Goal: Transaction & Acquisition: Purchase product/service

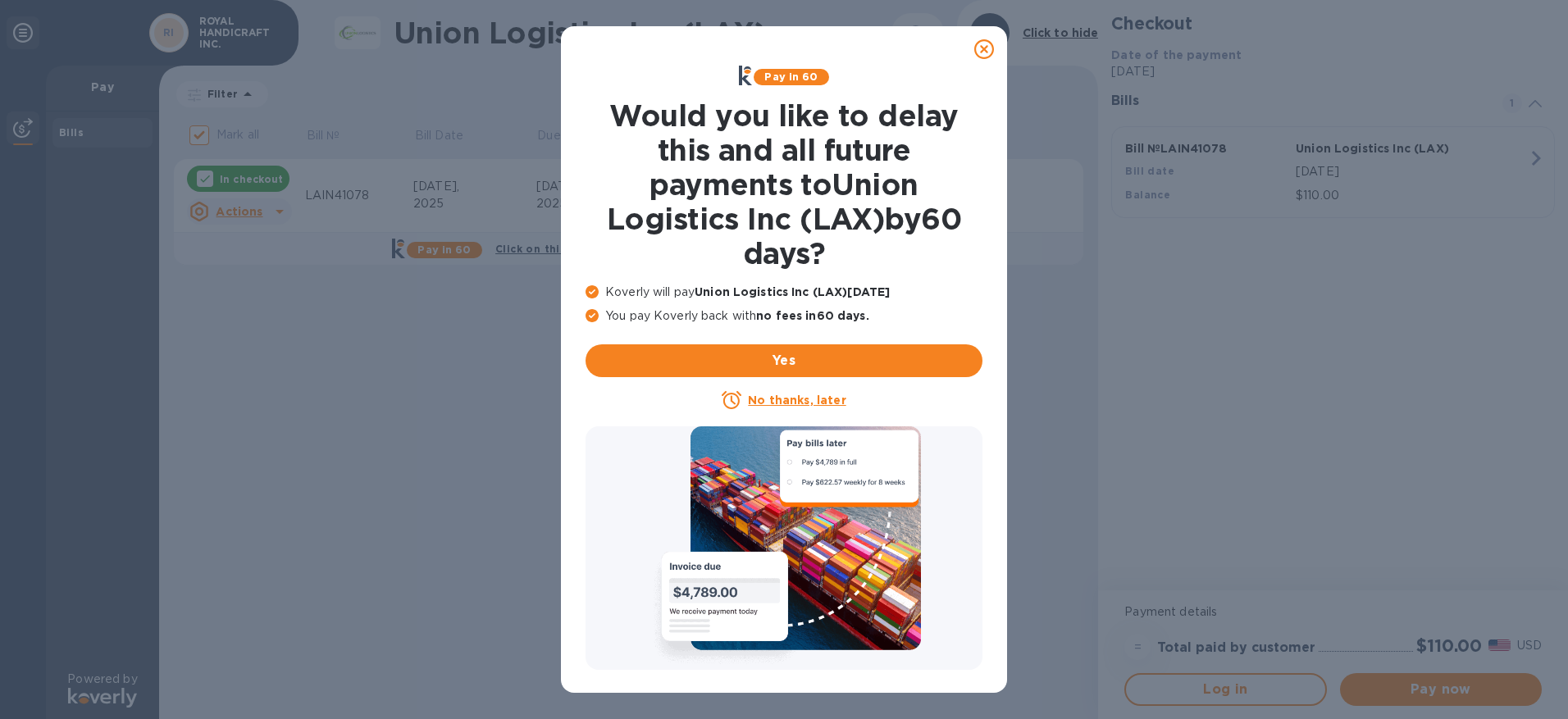
click at [987, 51] on icon at bounding box center [983, 49] width 20 height 20
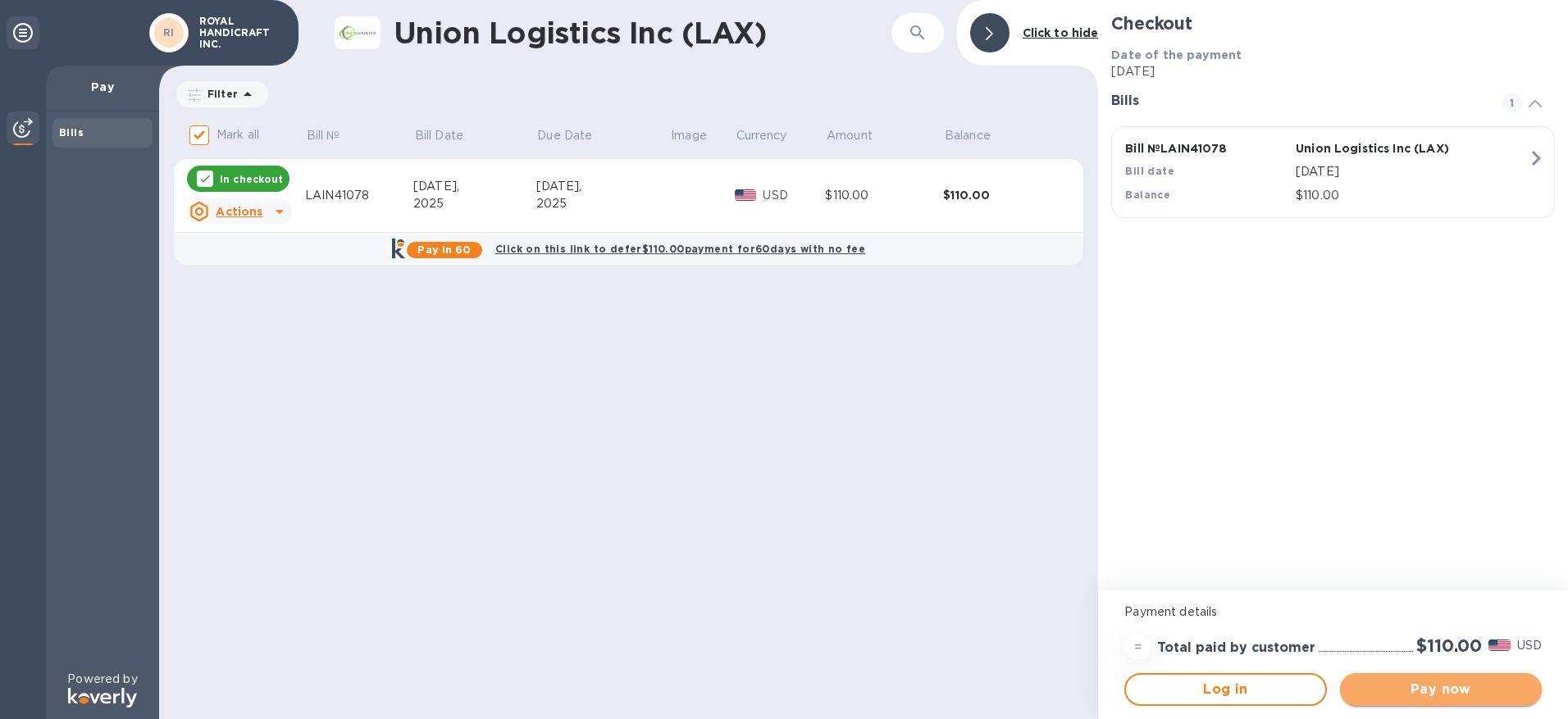
click at [1461, 690] on span "Pay now" at bounding box center [1440, 689] width 175 height 20
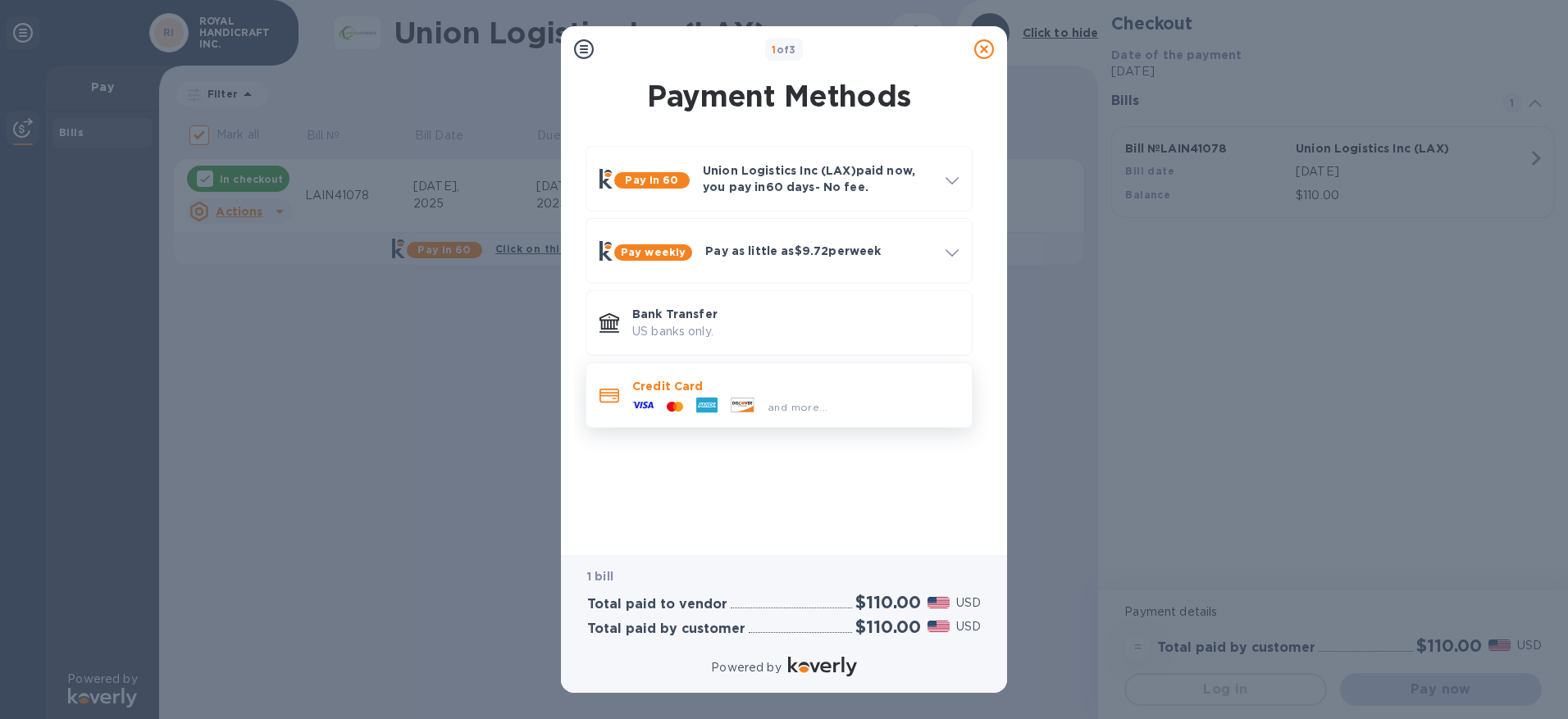
click at [786, 396] on div "and more..." at bounding box center [730, 406] width 208 height 25
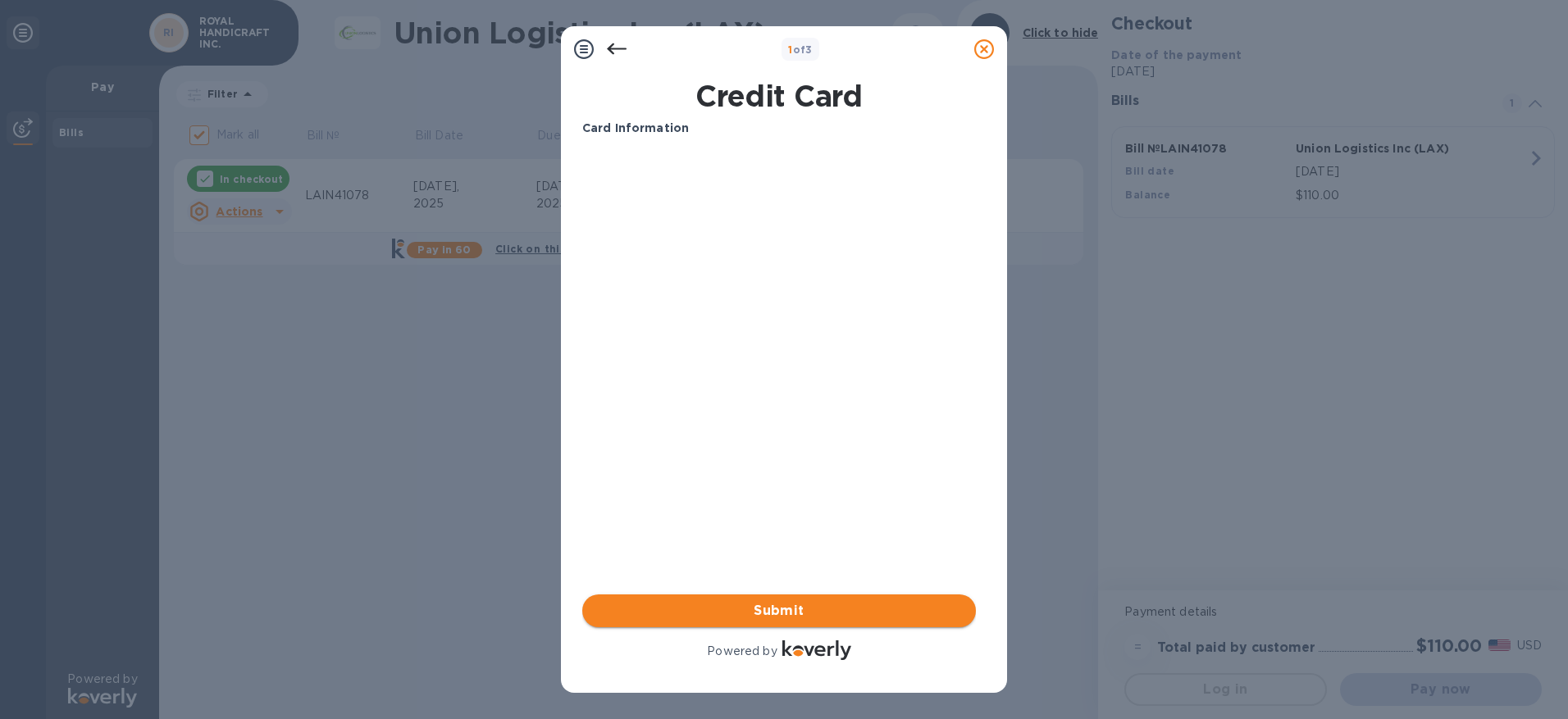
click at [823, 598] on button "Submit" at bounding box center [778, 610] width 393 height 33
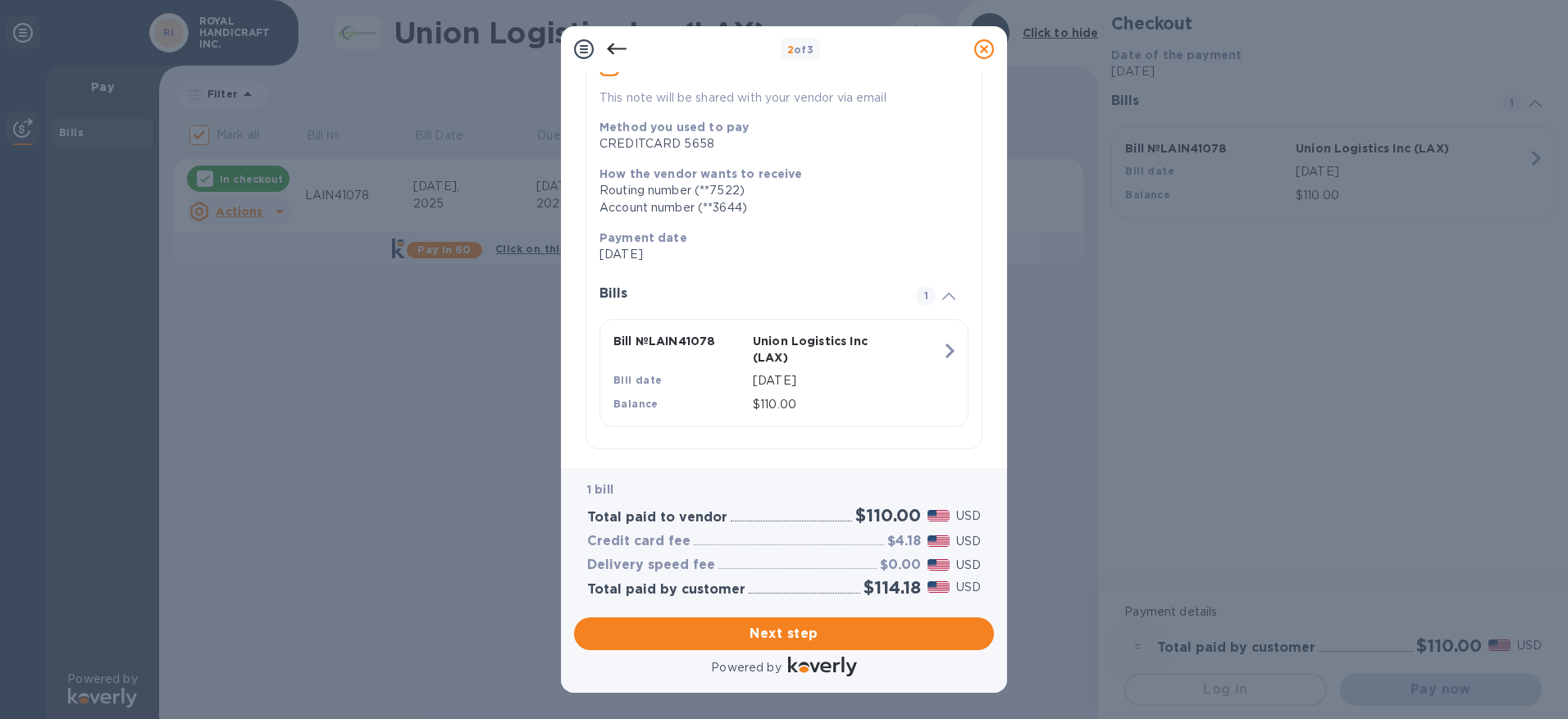
scroll to position [178, 0]
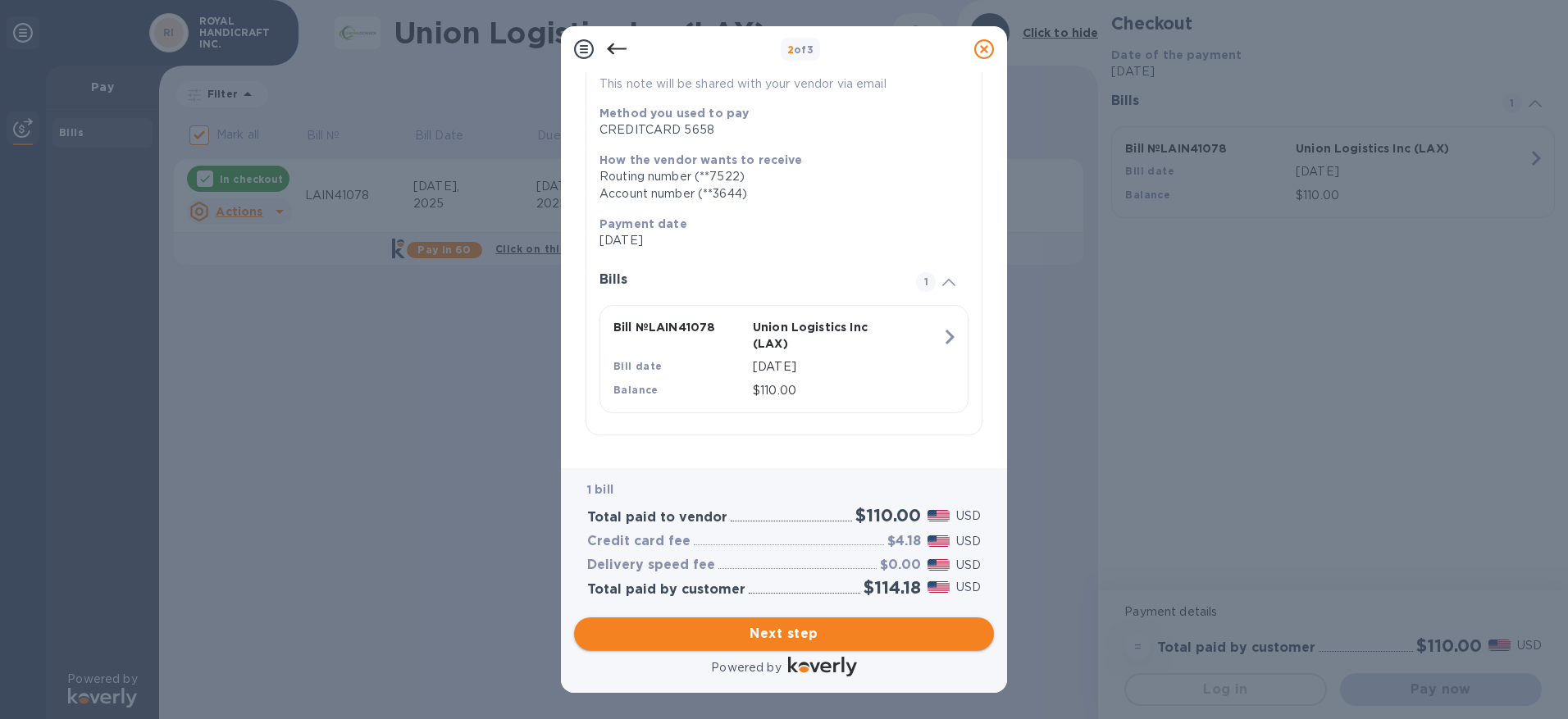
click at [822, 635] on span "Next step" at bounding box center [784, 634] width 393 height 20
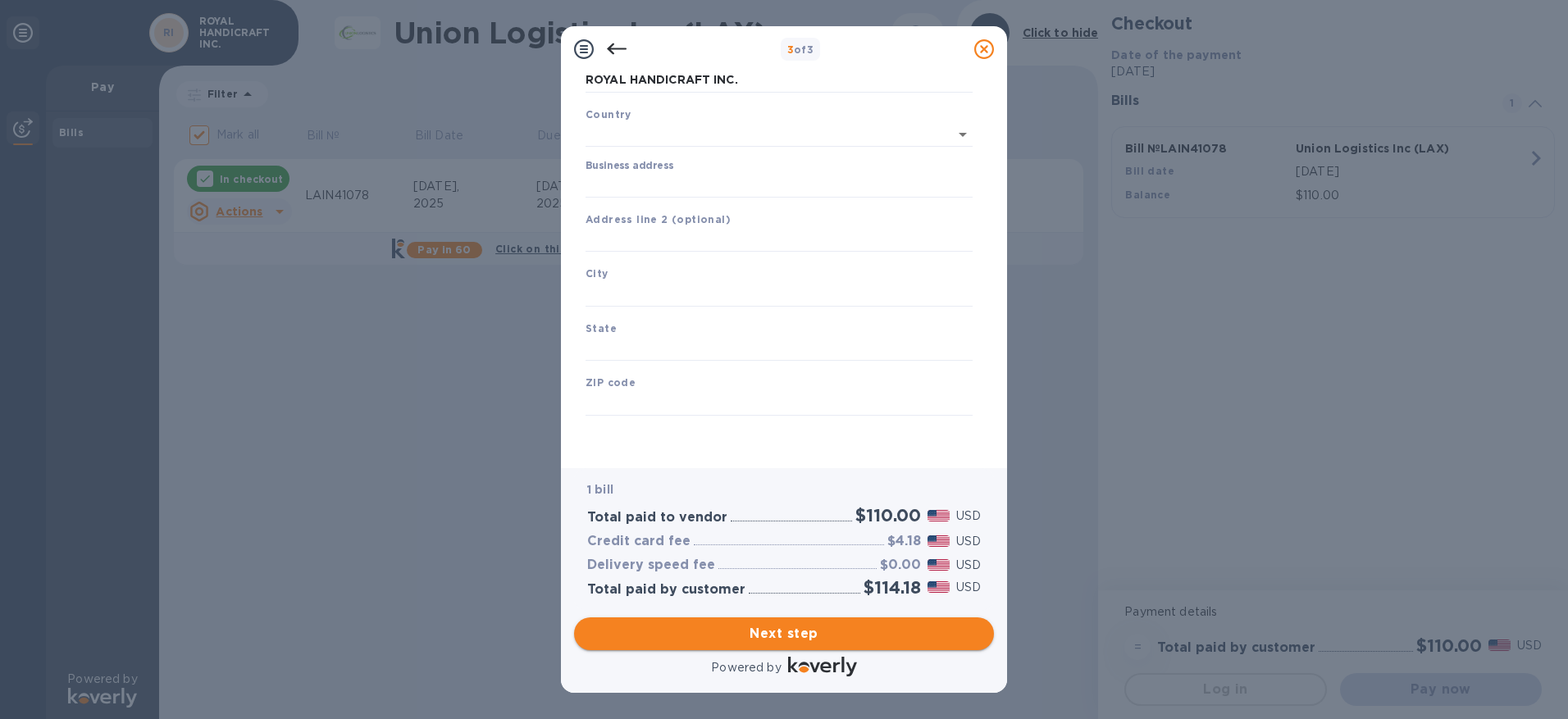
type input "[GEOGRAPHIC_DATA]"
click at [670, 185] on input "Business address" at bounding box center [779, 186] width 387 height 25
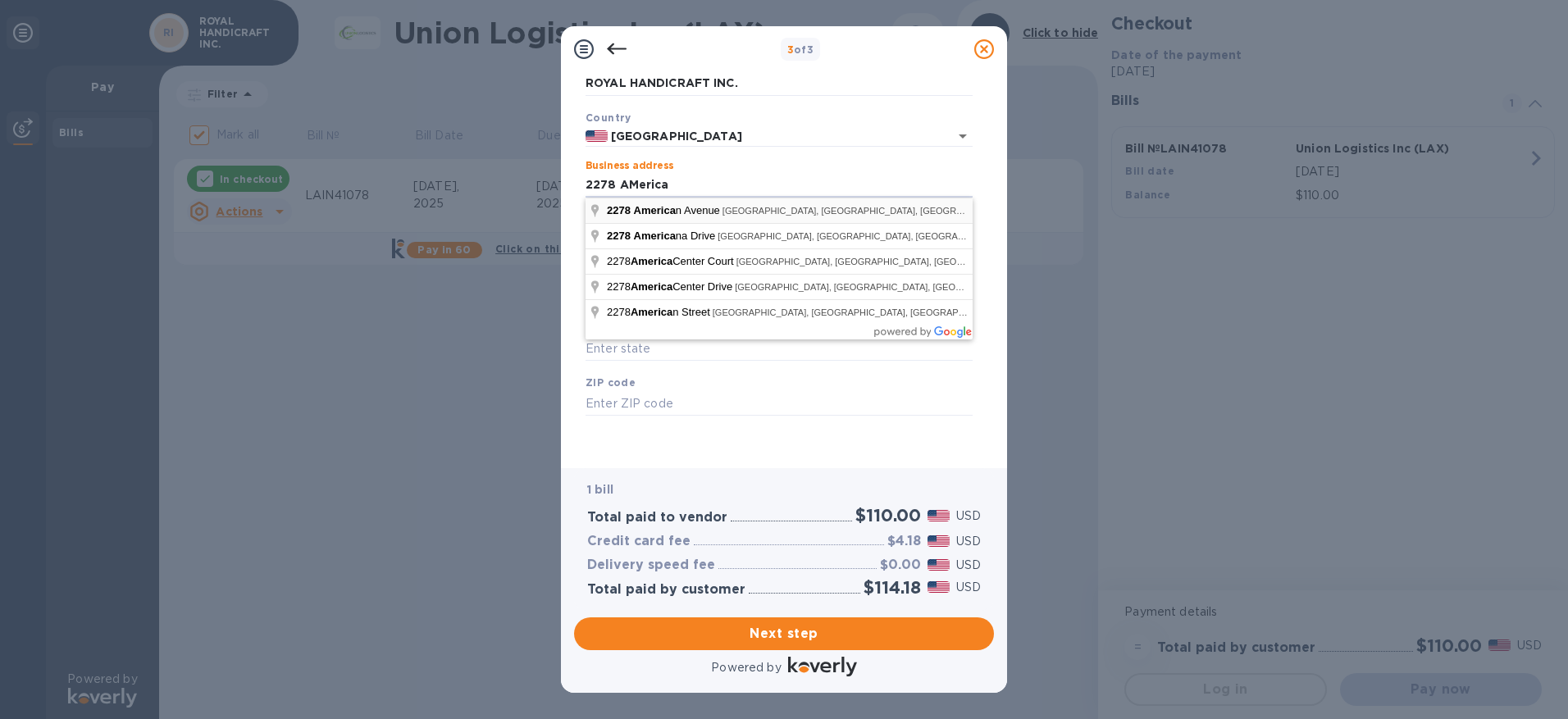
type input "[STREET_ADDRESS]"
type input "Hayward"
type input "CA"
type input "94545"
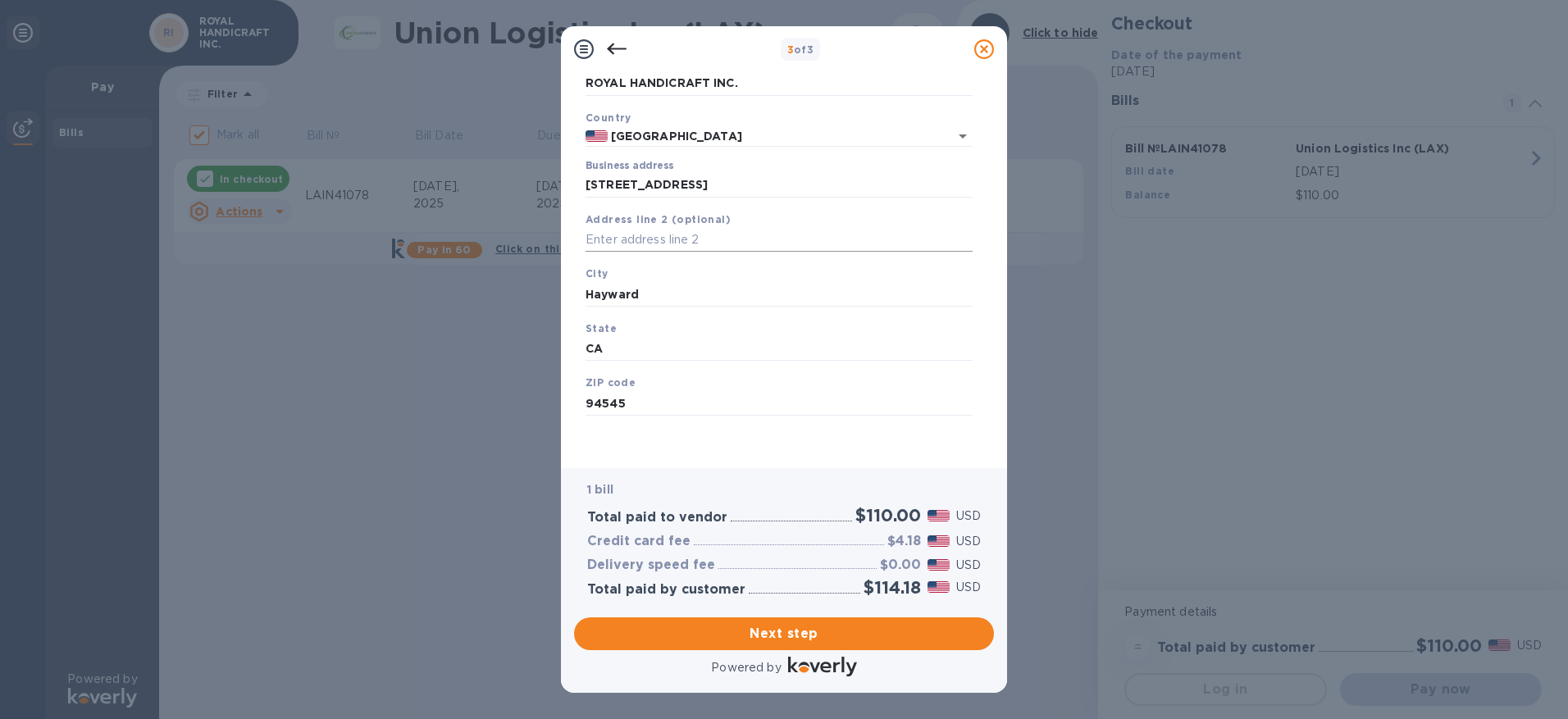
click at [680, 244] on input "text" at bounding box center [779, 241] width 387 height 25
type input "Suite 5"
click at [821, 637] on span "Next step" at bounding box center [784, 634] width 393 height 20
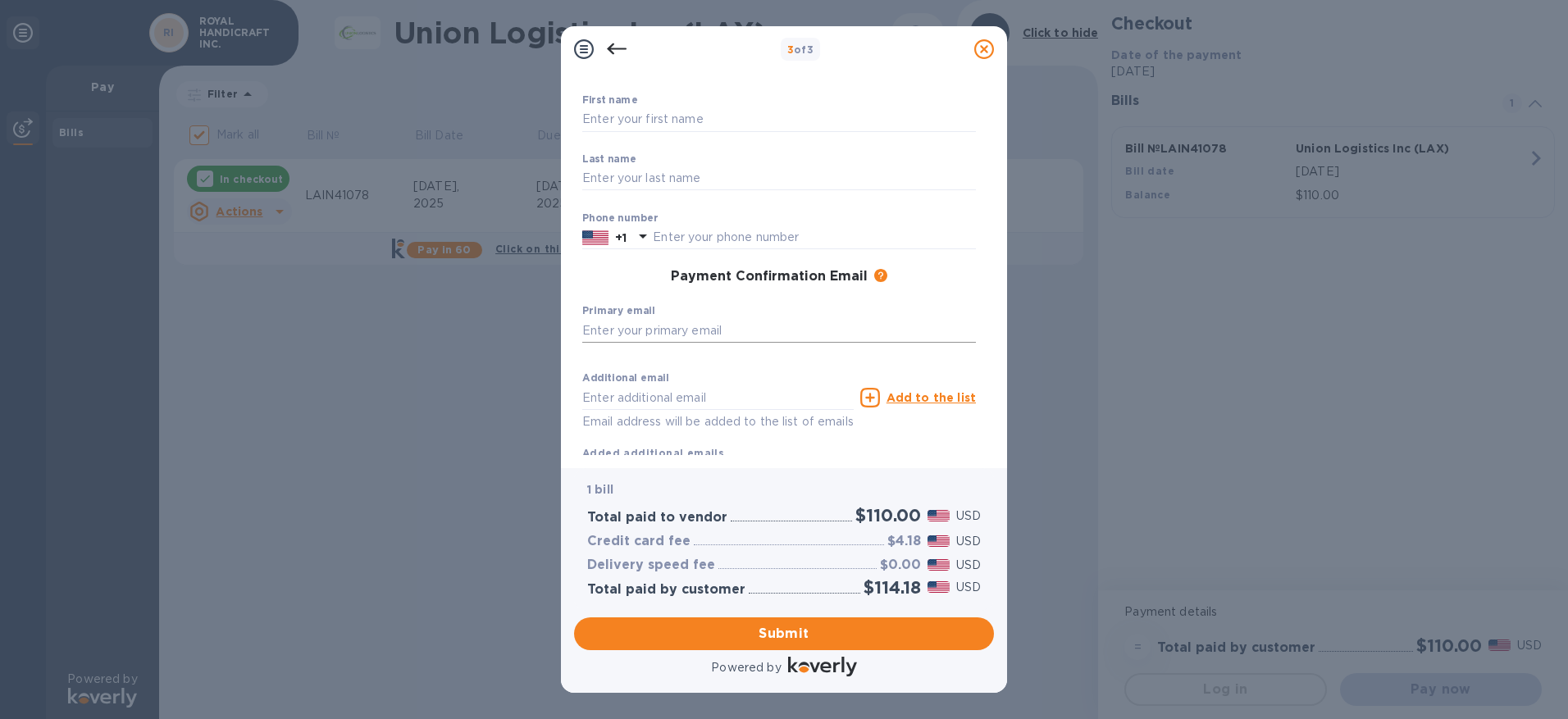
click at [718, 335] on input "text" at bounding box center [778, 331] width 393 height 25
click at [674, 112] on input "text" at bounding box center [778, 119] width 393 height 25
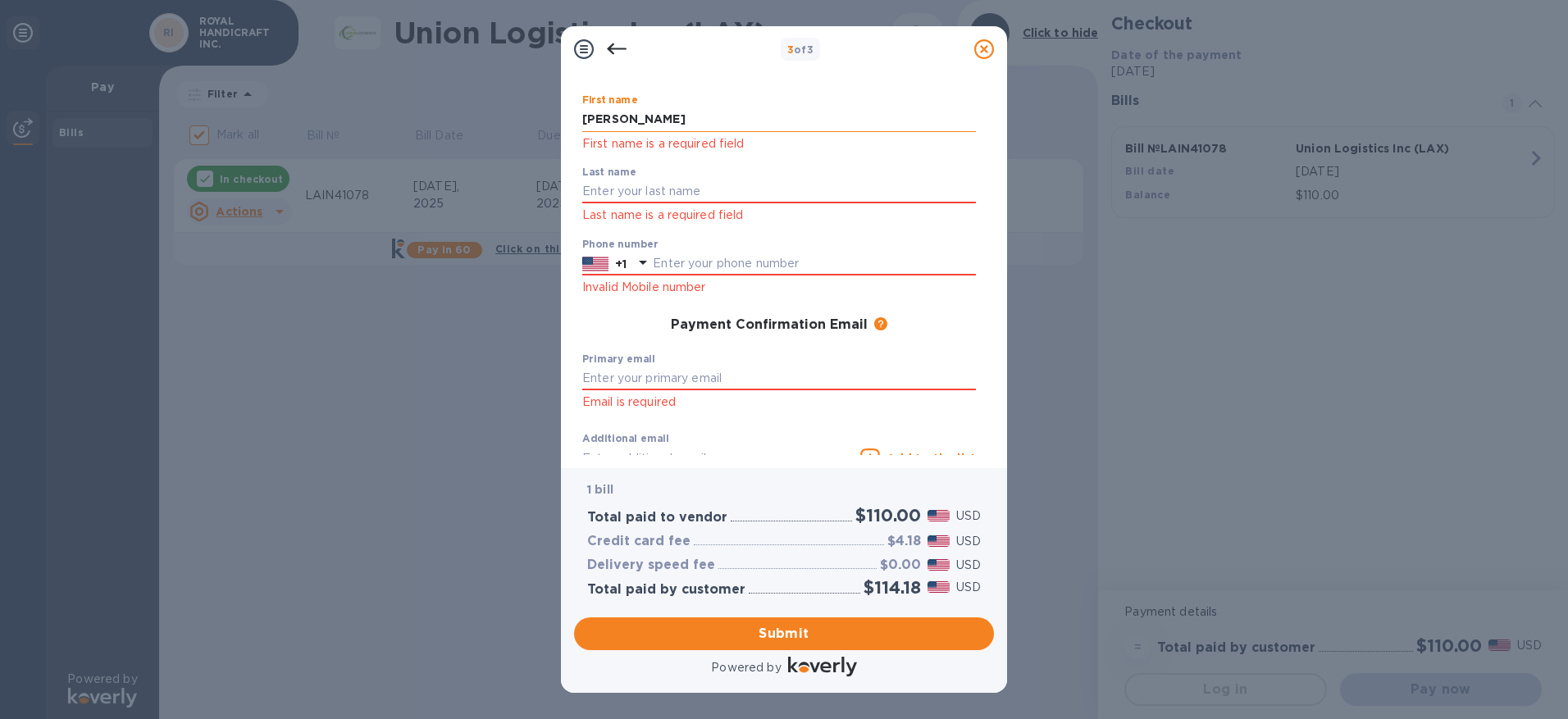
type input "[PERSON_NAME]"
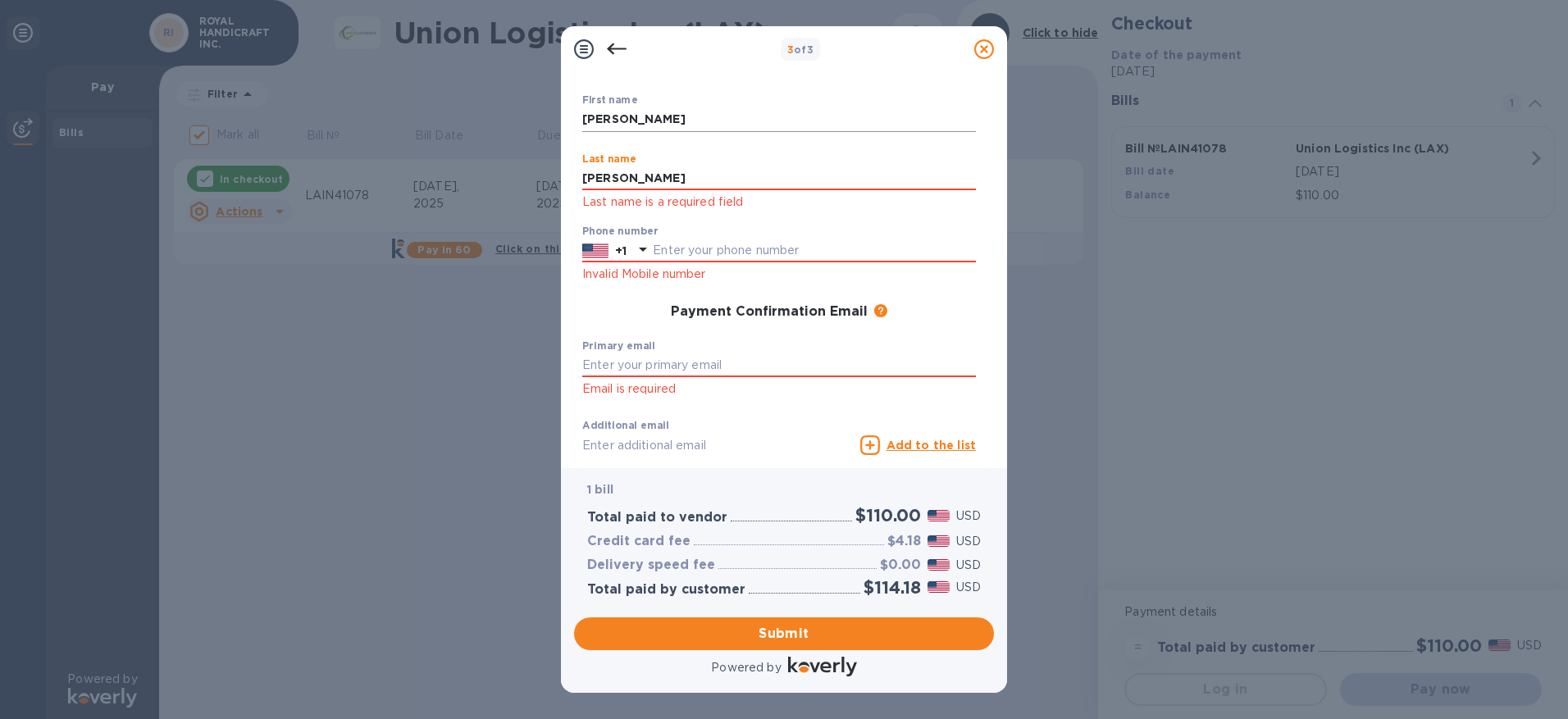
type input "[PERSON_NAME]"
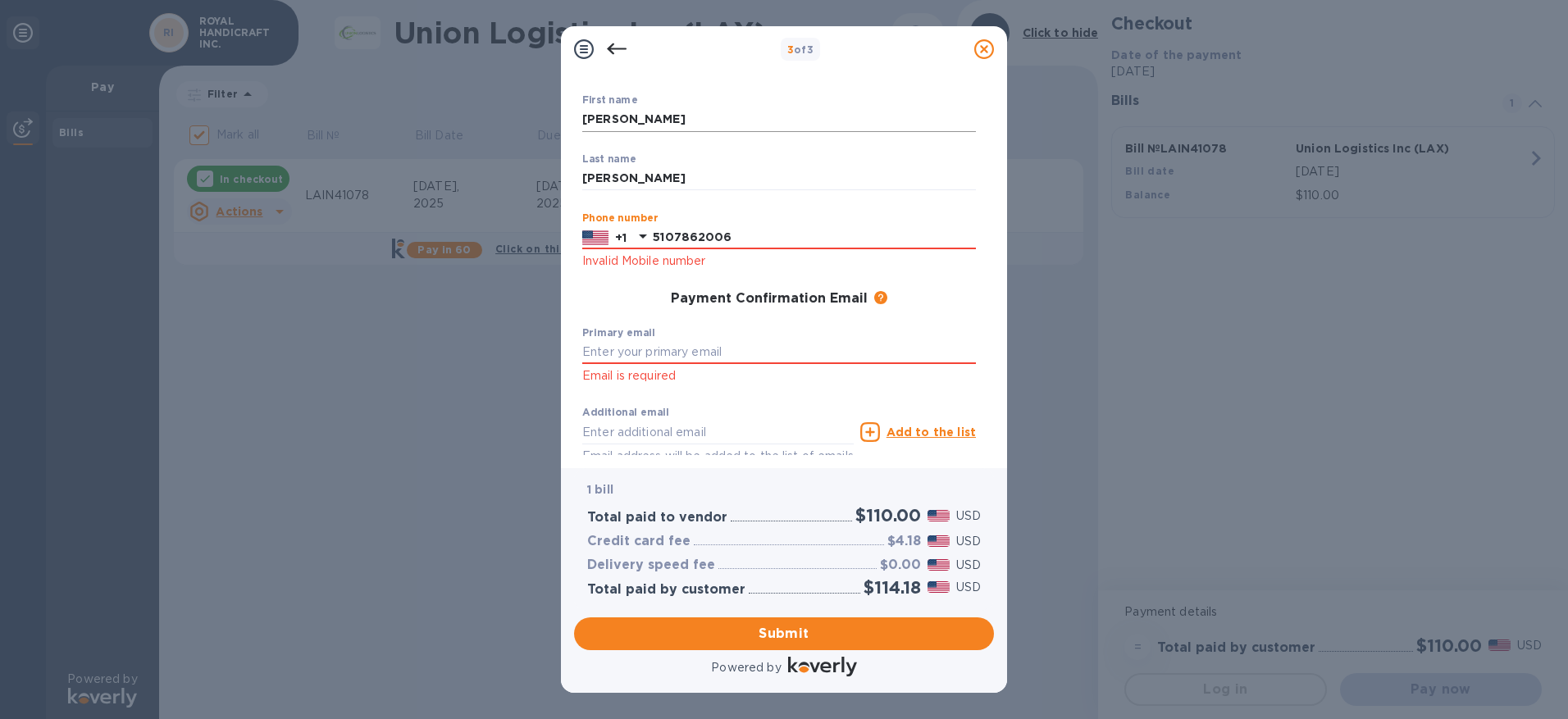
type input "5107862006"
type input "[PERSON_NAME][EMAIL_ADDRESS][DOMAIN_NAME]"
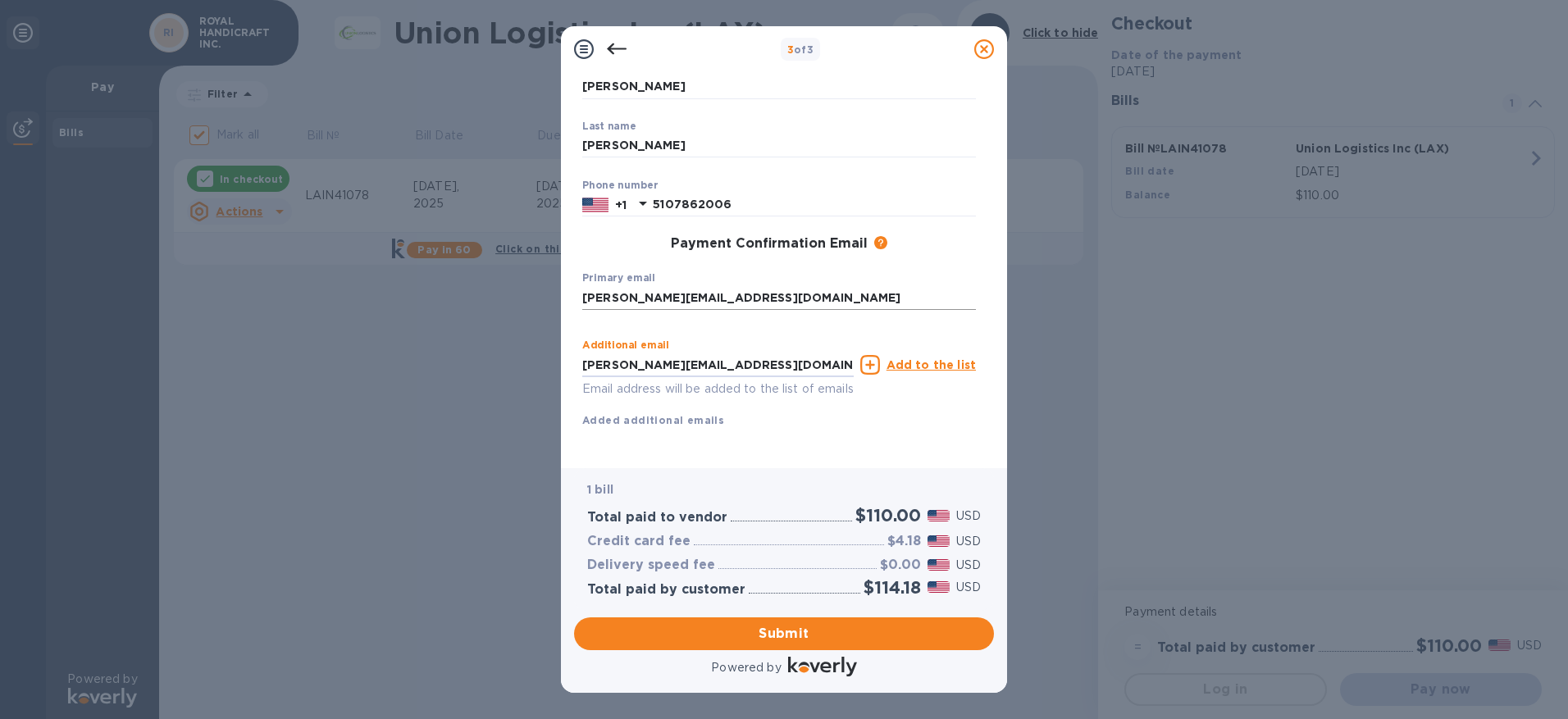
scroll to position [135, 0]
type input "[PERSON_NAME][EMAIL_ADDRESS][DOMAIN_NAME]"
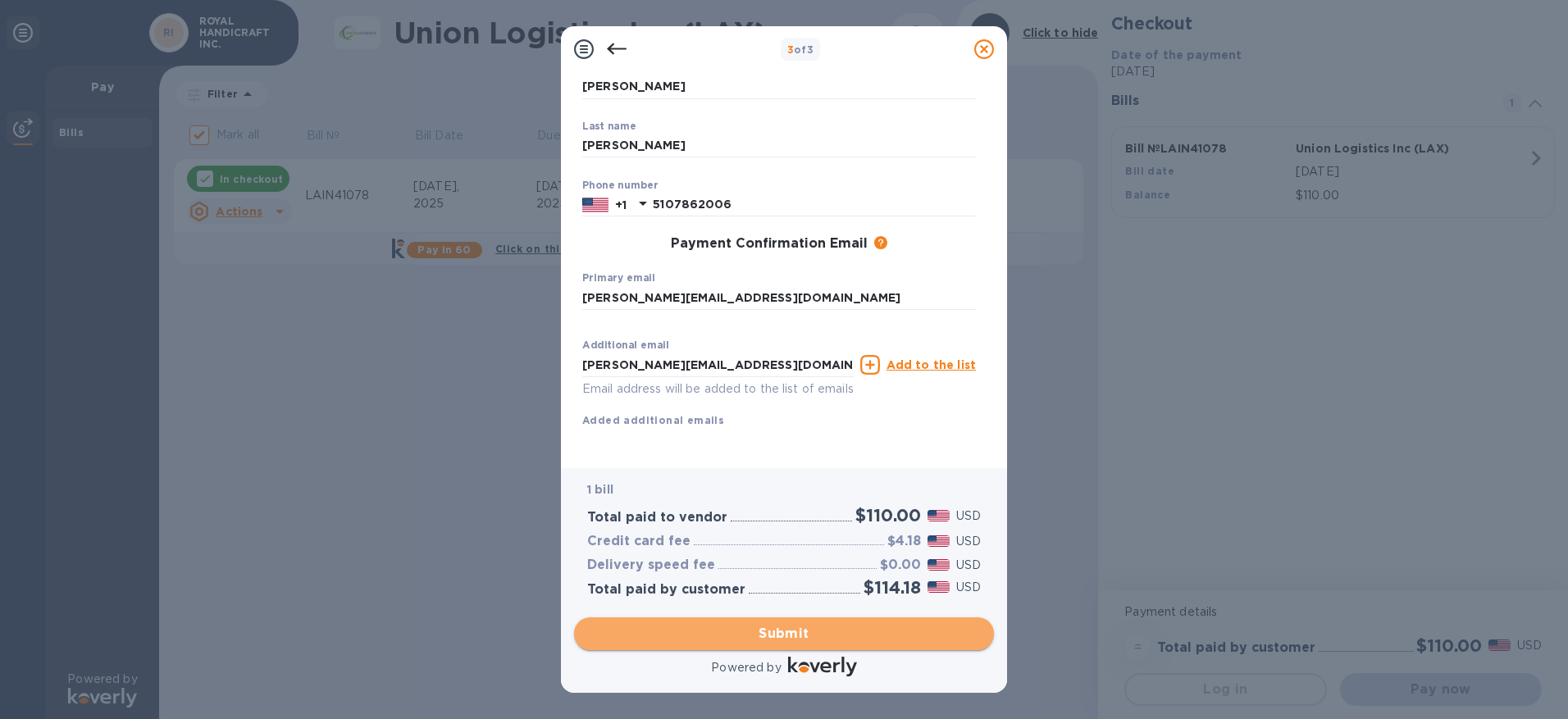
click at [761, 632] on span "Submit" at bounding box center [784, 634] width 393 height 20
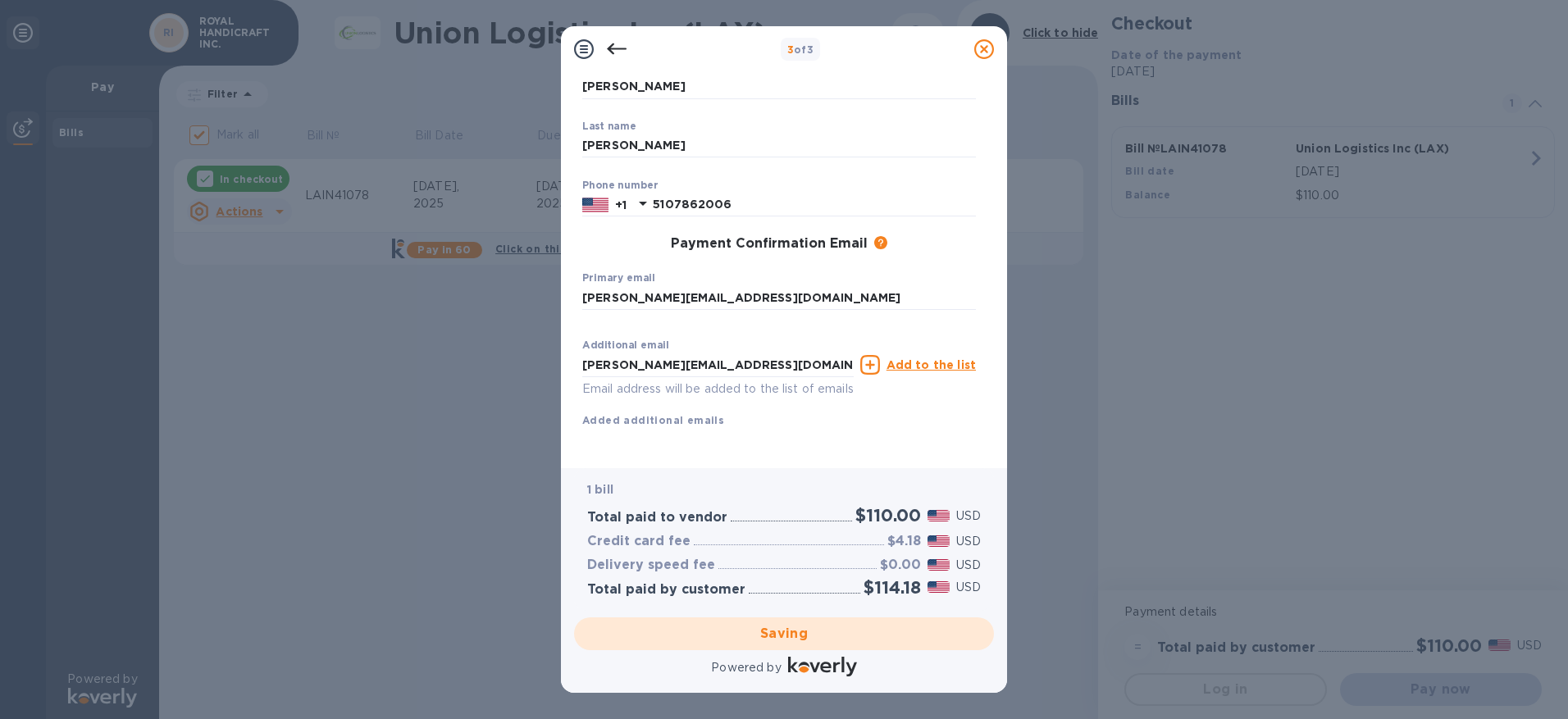
checkbox input "false"
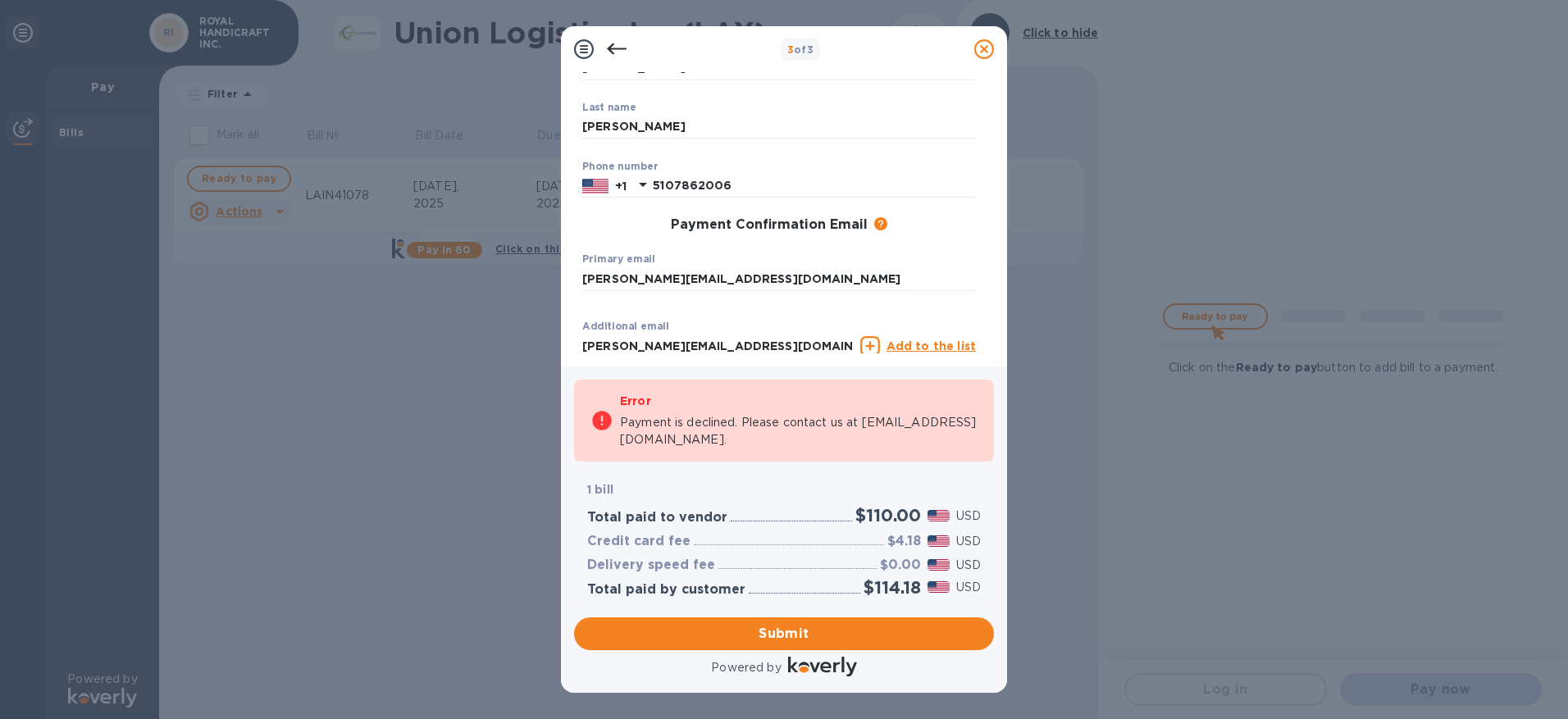
scroll to position [0, 0]
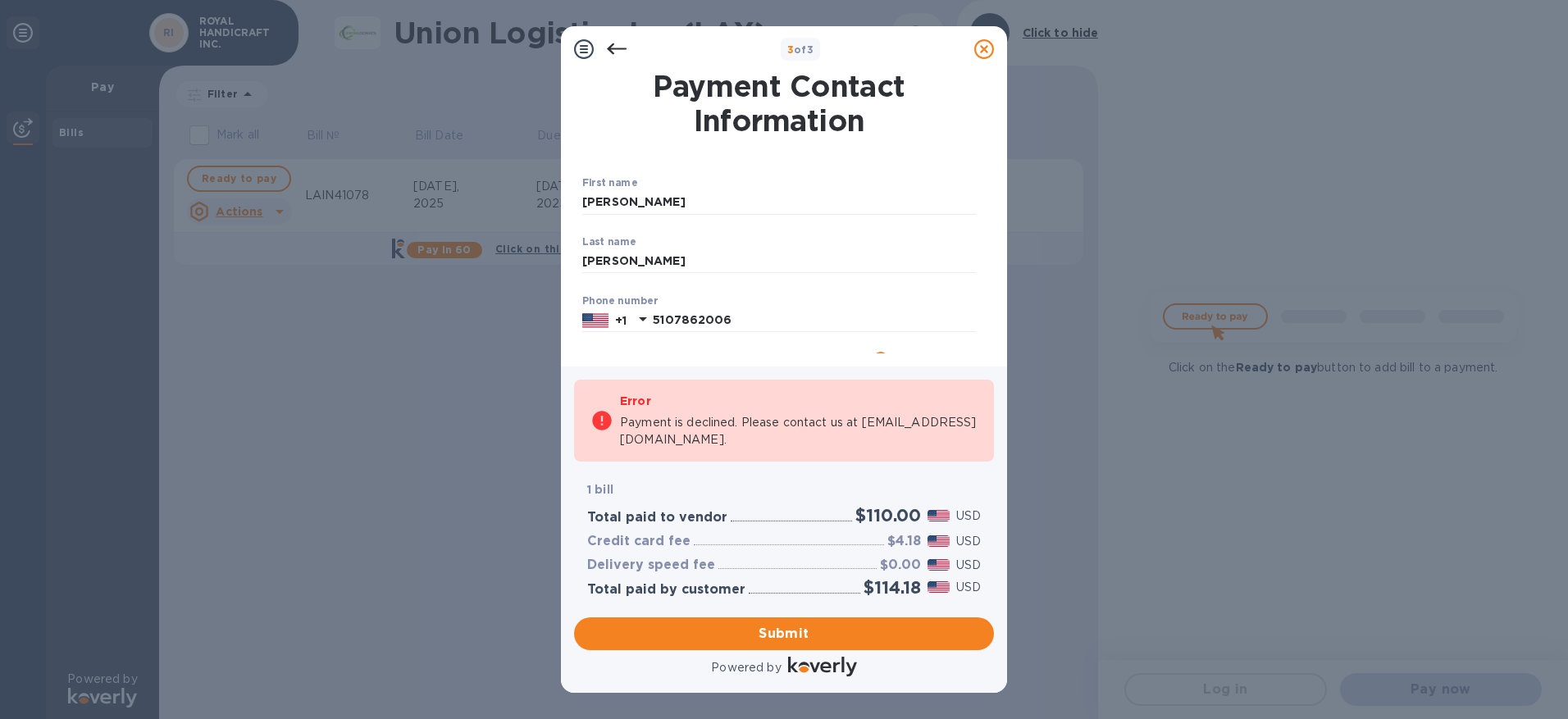
click at [624, 53] on icon at bounding box center [616, 49] width 20 height 20
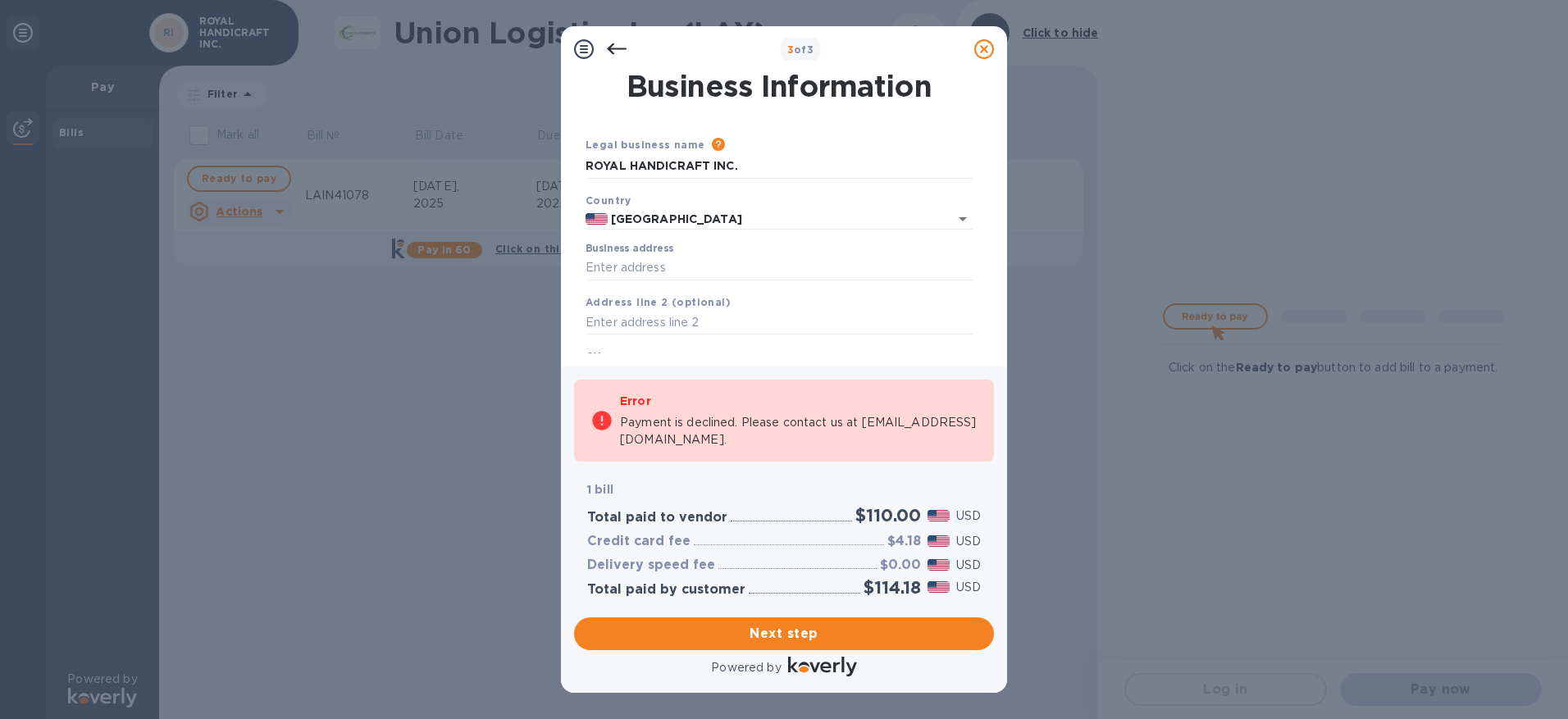
click at [624, 53] on icon at bounding box center [616, 49] width 20 height 20
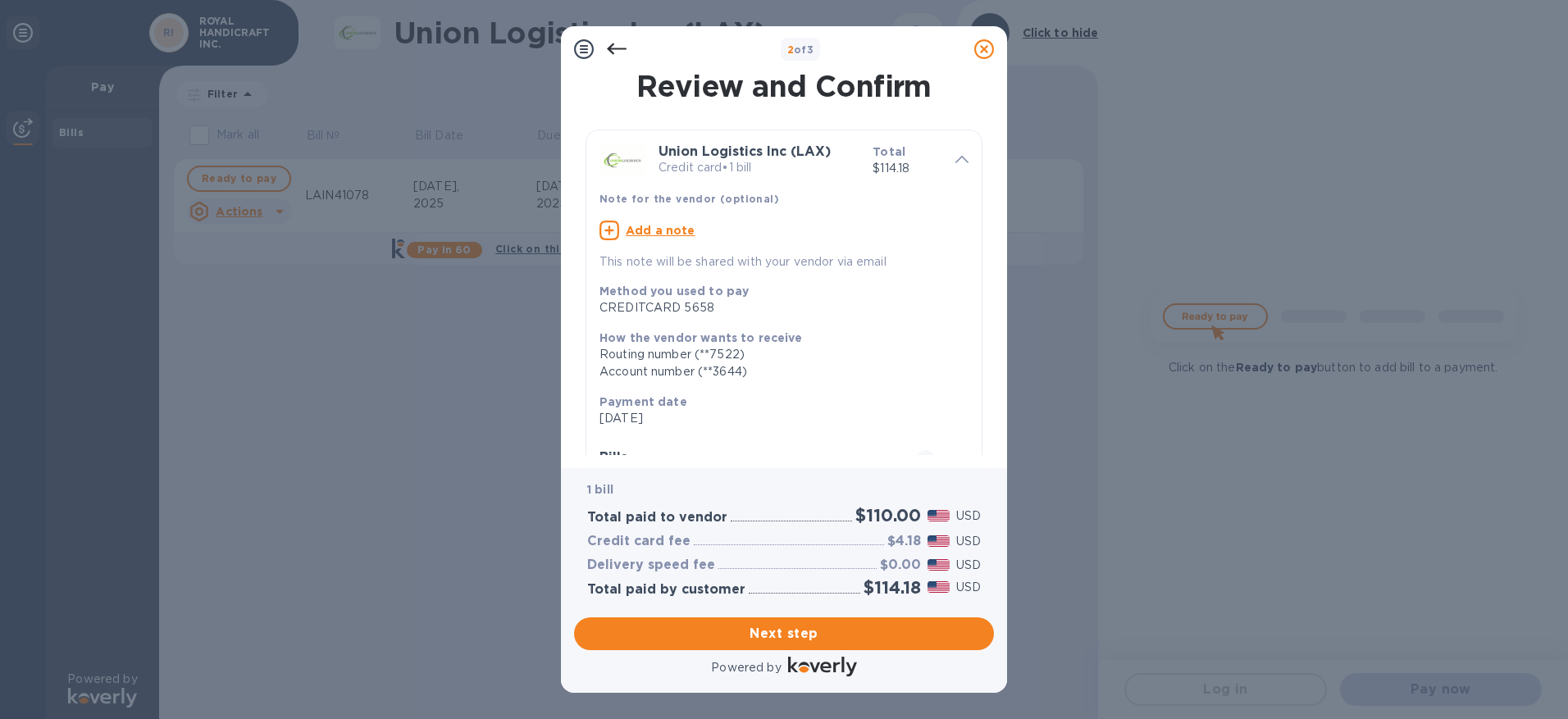
click at [624, 53] on icon at bounding box center [616, 49] width 20 height 20
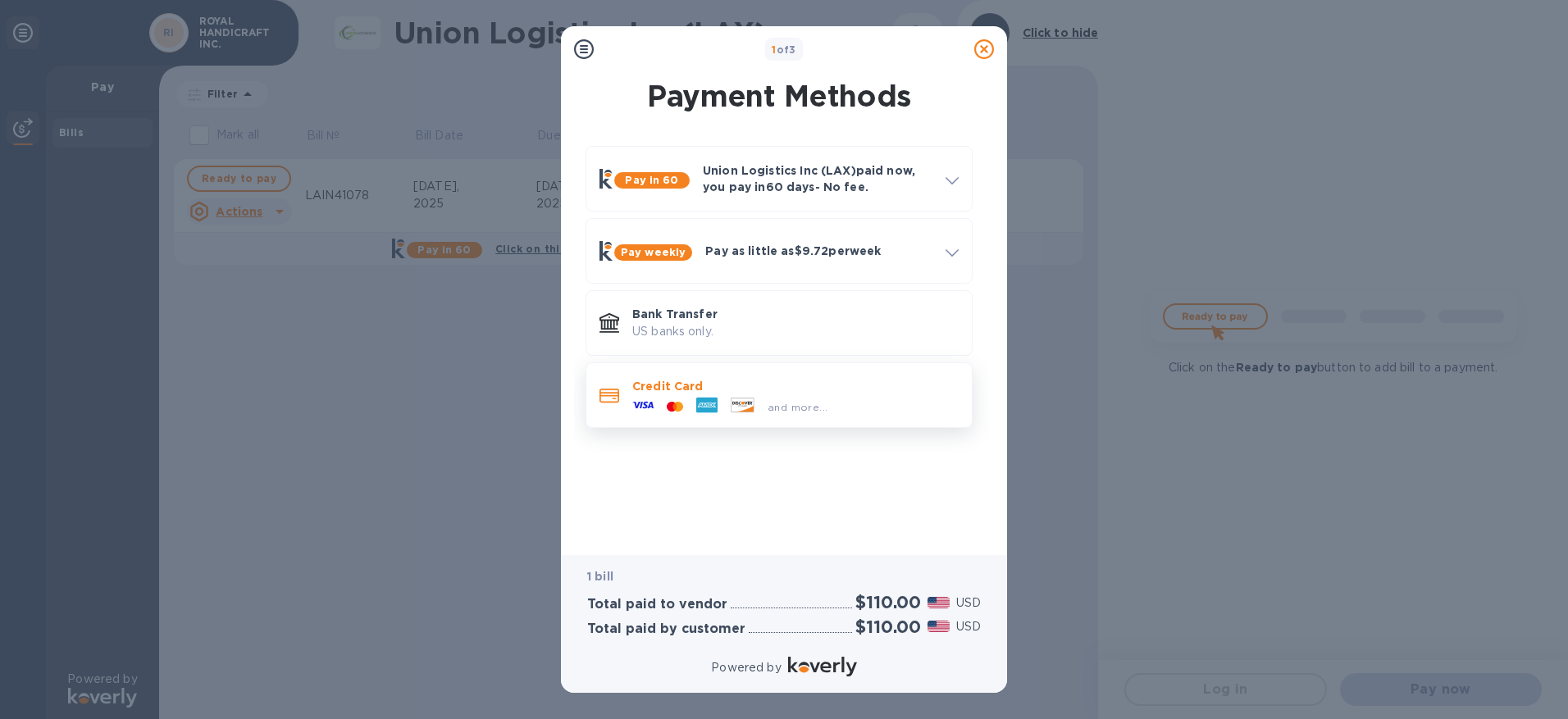
click at [853, 395] on div "and more..." at bounding box center [795, 403] width 326 height 18
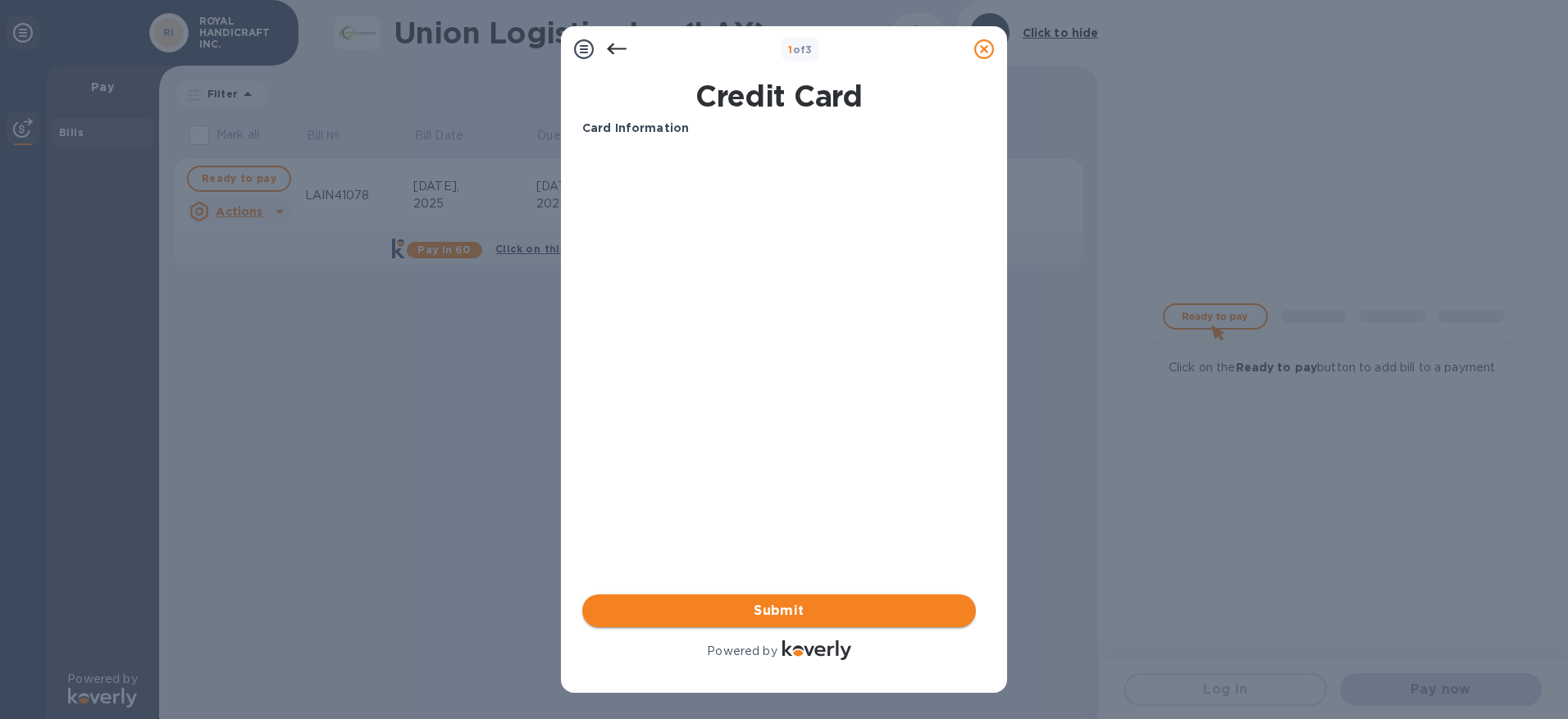
click at [814, 606] on span "Submit" at bounding box center [779, 610] width 368 height 20
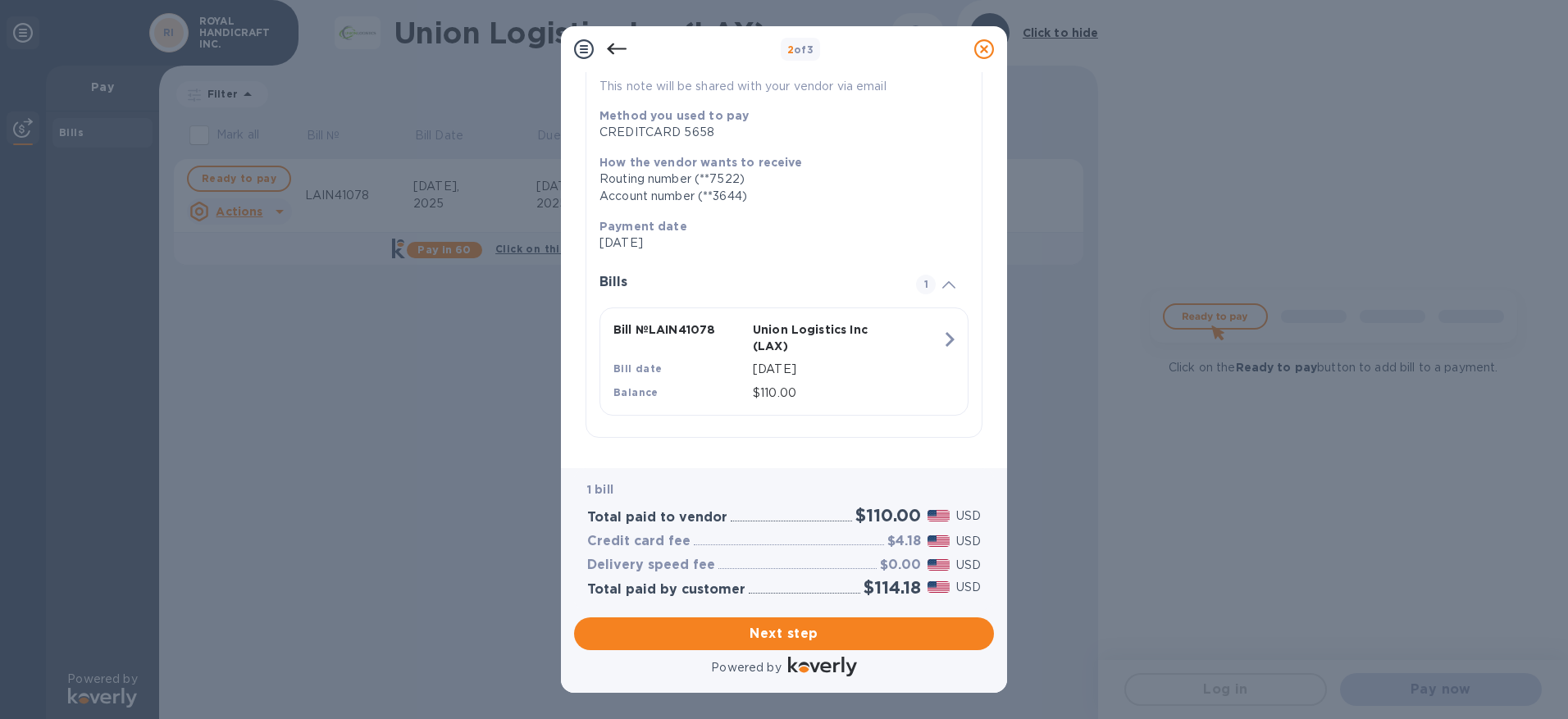
scroll to position [178, 0]
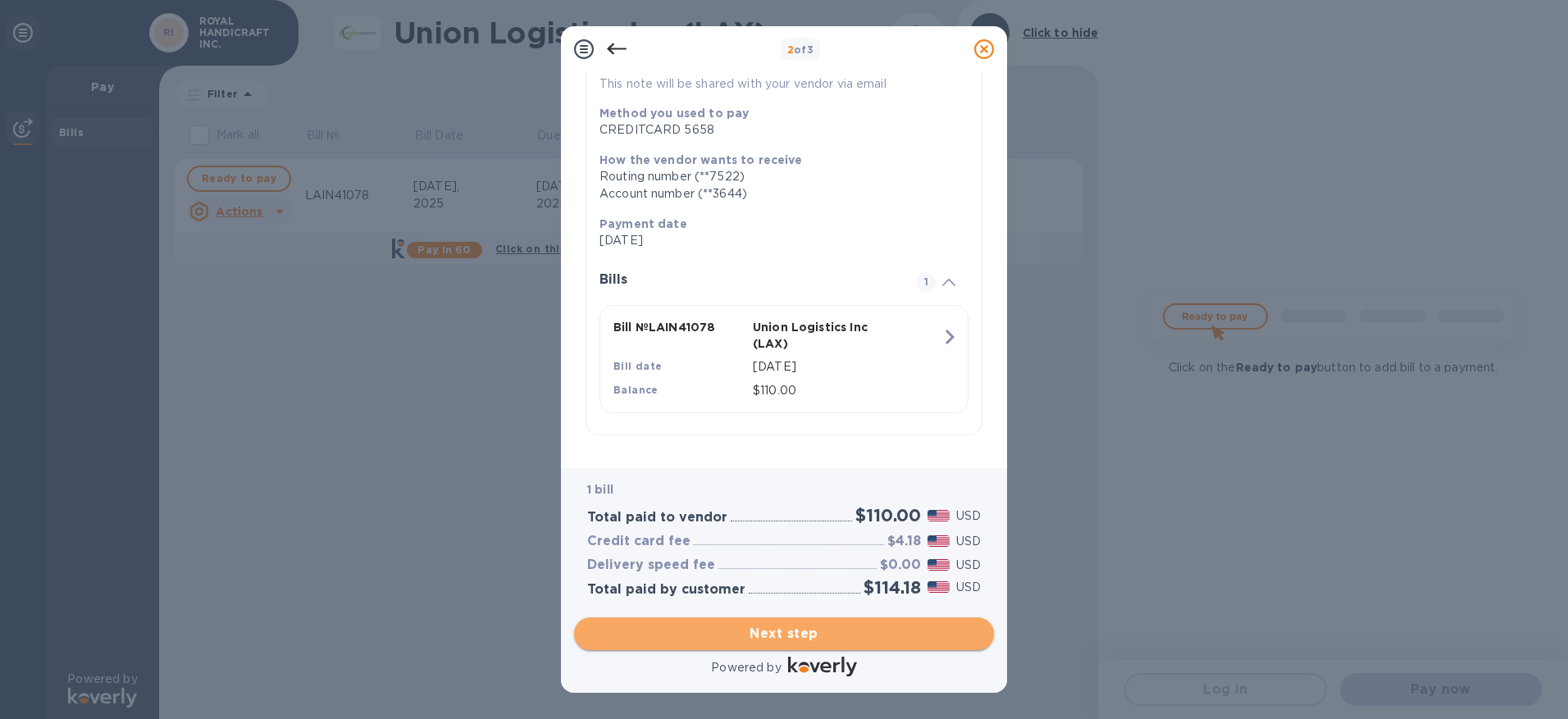
click at [845, 634] on span "Next step" at bounding box center [784, 634] width 393 height 20
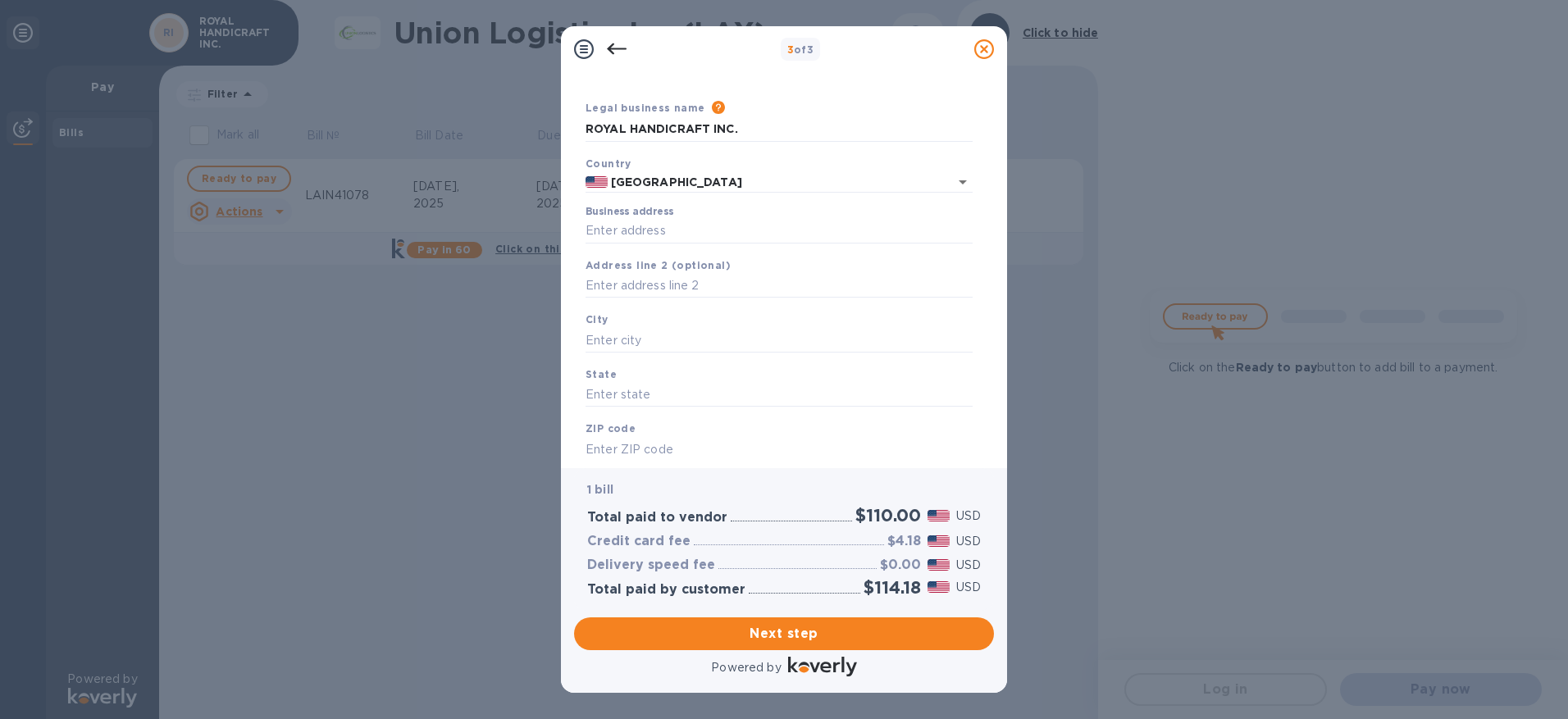
scroll to position [0, 0]
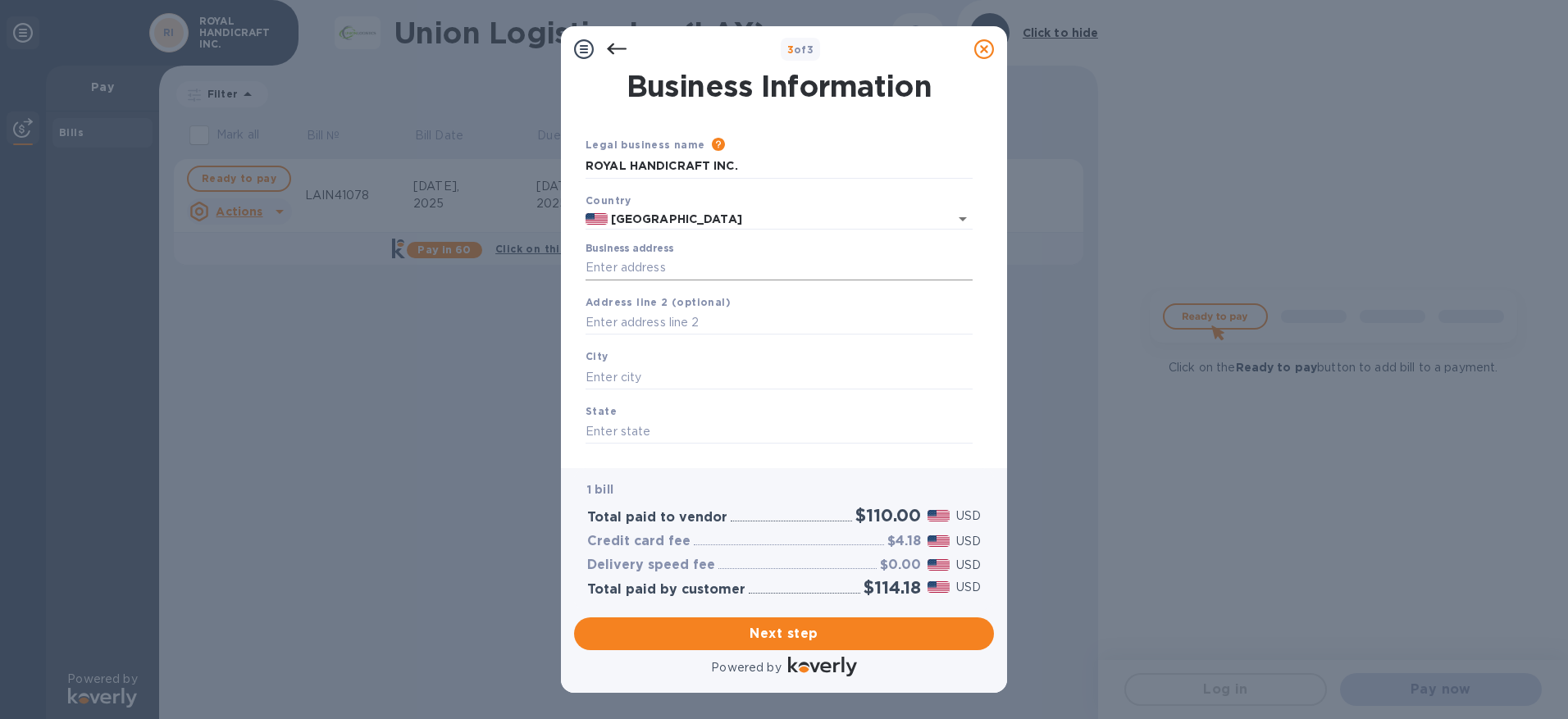
click at [675, 273] on input "Business address" at bounding box center [779, 268] width 387 height 25
type input "[STREET_ADDRESS]"
type input "Suite 5"
type input "Hayward"
type input "CA"
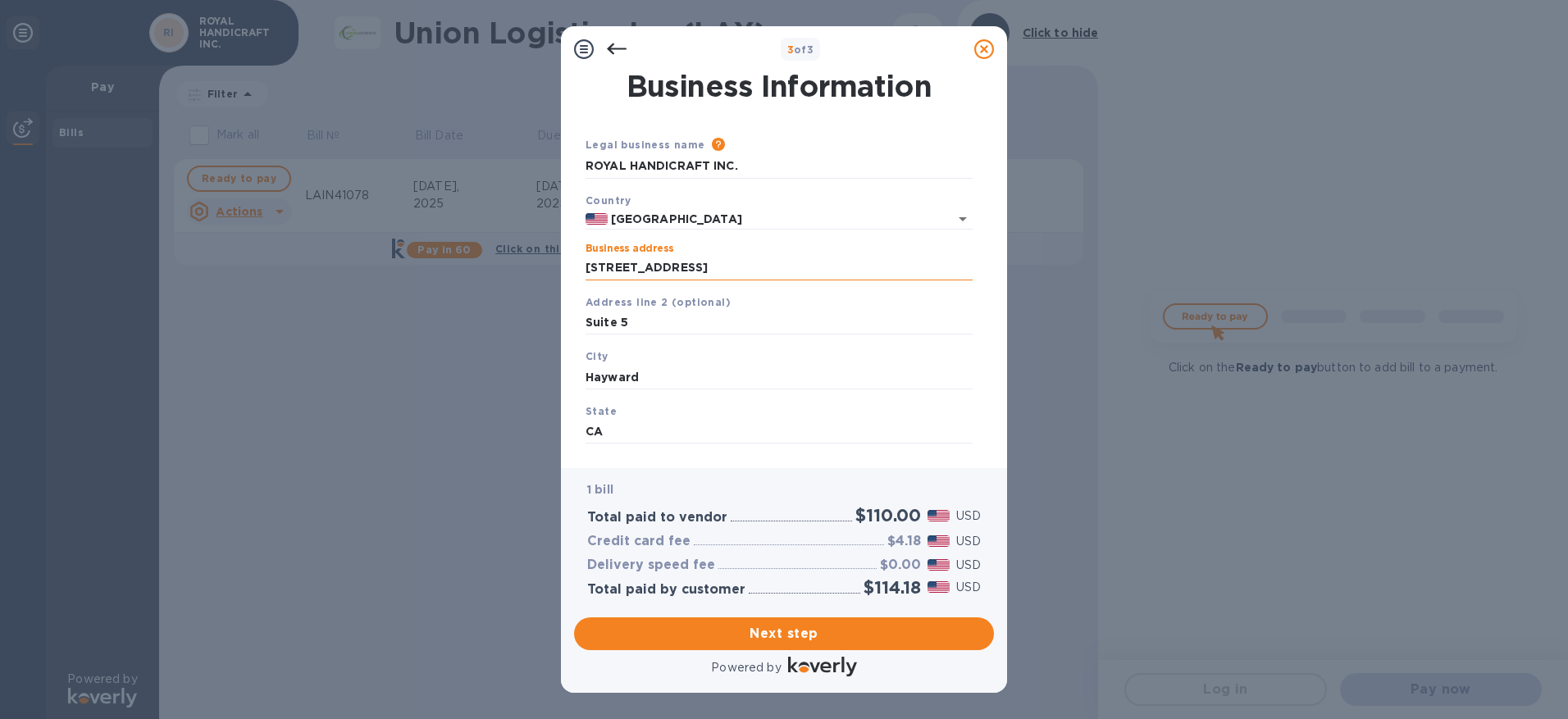
type input "94545"
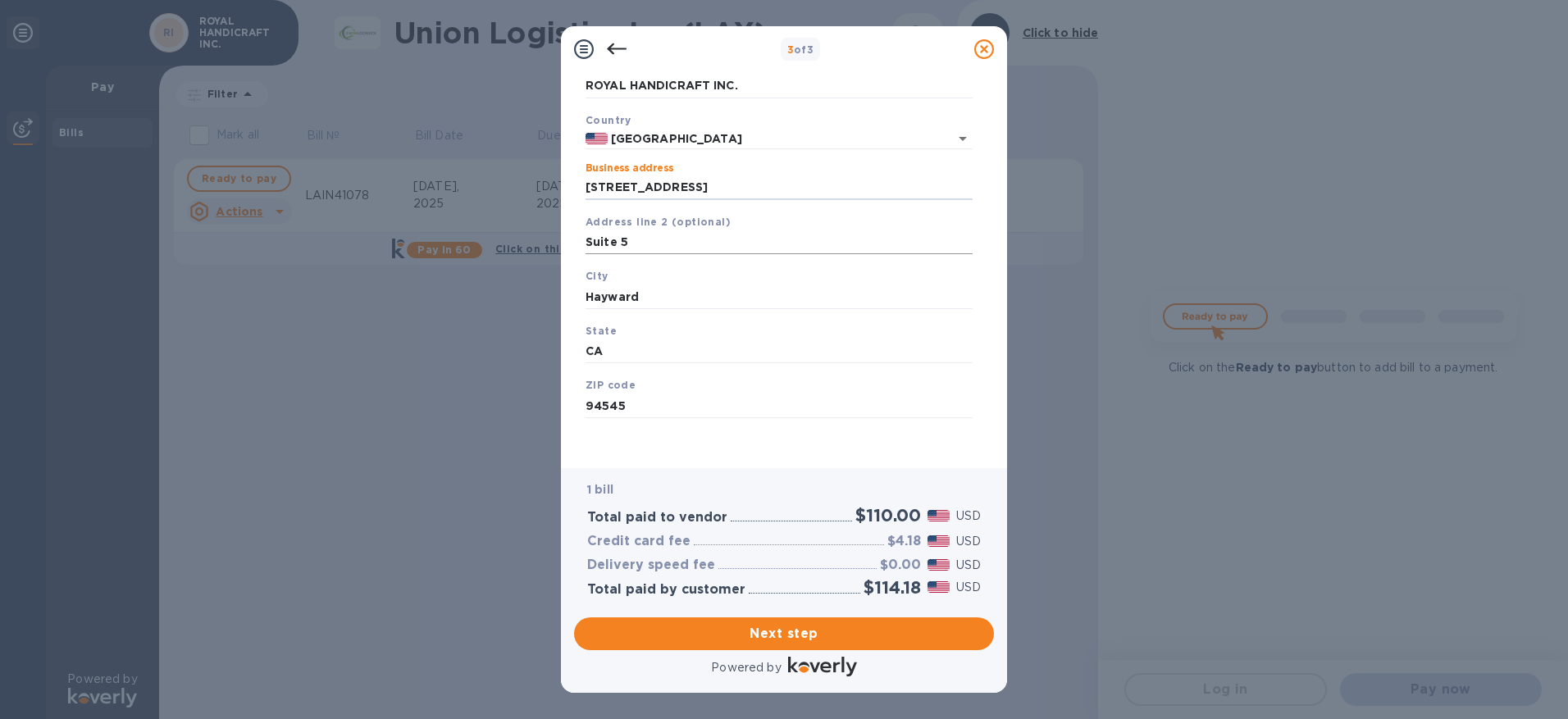
scroll to position [82, 0]
drag, startPoint x: 747, startPoint y: 189, endPoint x: 384, endPoint y: 141, distance: 366.2
click at [384, 141] on div "3 of 3 Business Information Legal business name Please provide the legal name t…" at bounding box center [784, 359] width 1568 height 719
click at [725, 172] on div "Business address 1" at bounding box center [779, 179] width 387 height 38
click at [682, 178] on input "1" at bounding box center [779, 186] width 387 height 25
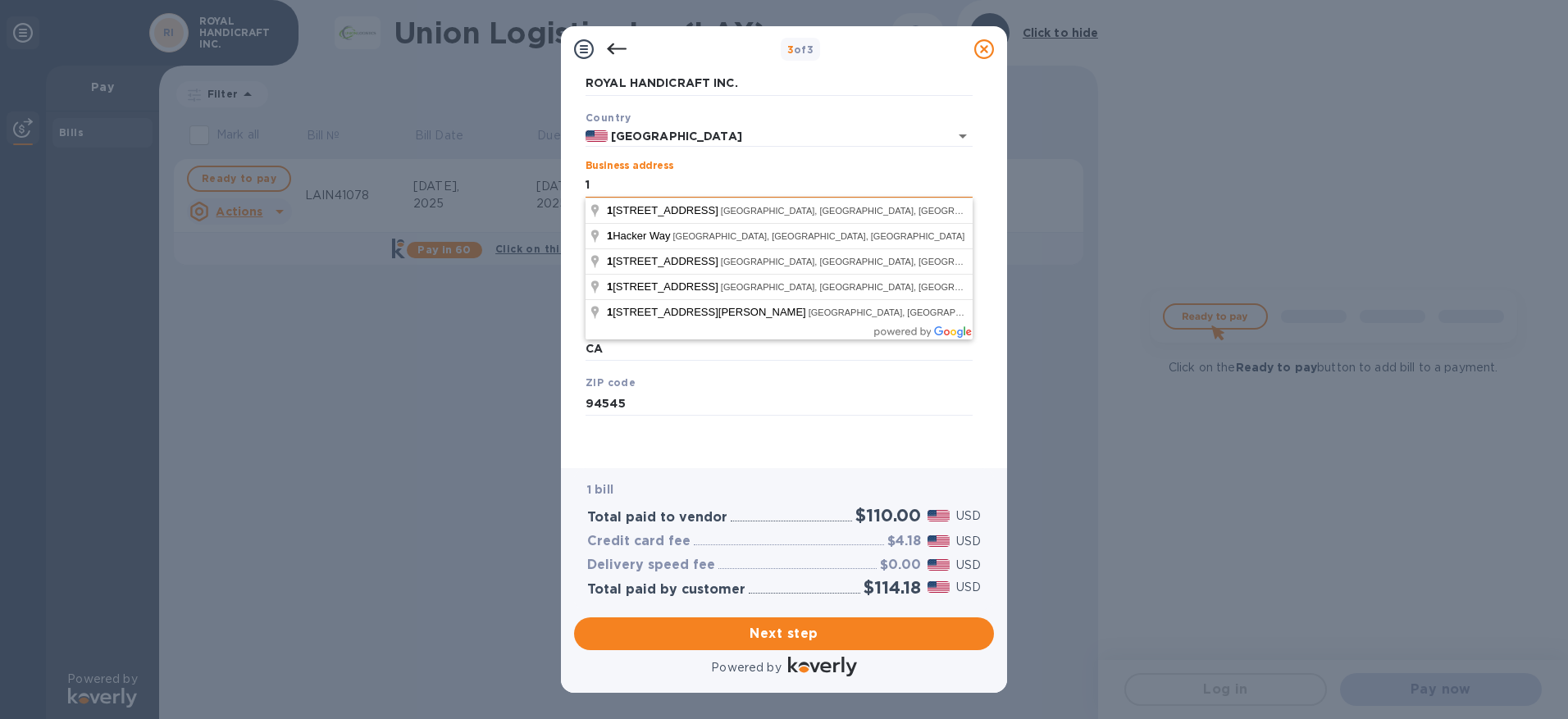
click at [682, 178] on input "1" at bounding box center [779, 186] width 387 height 25
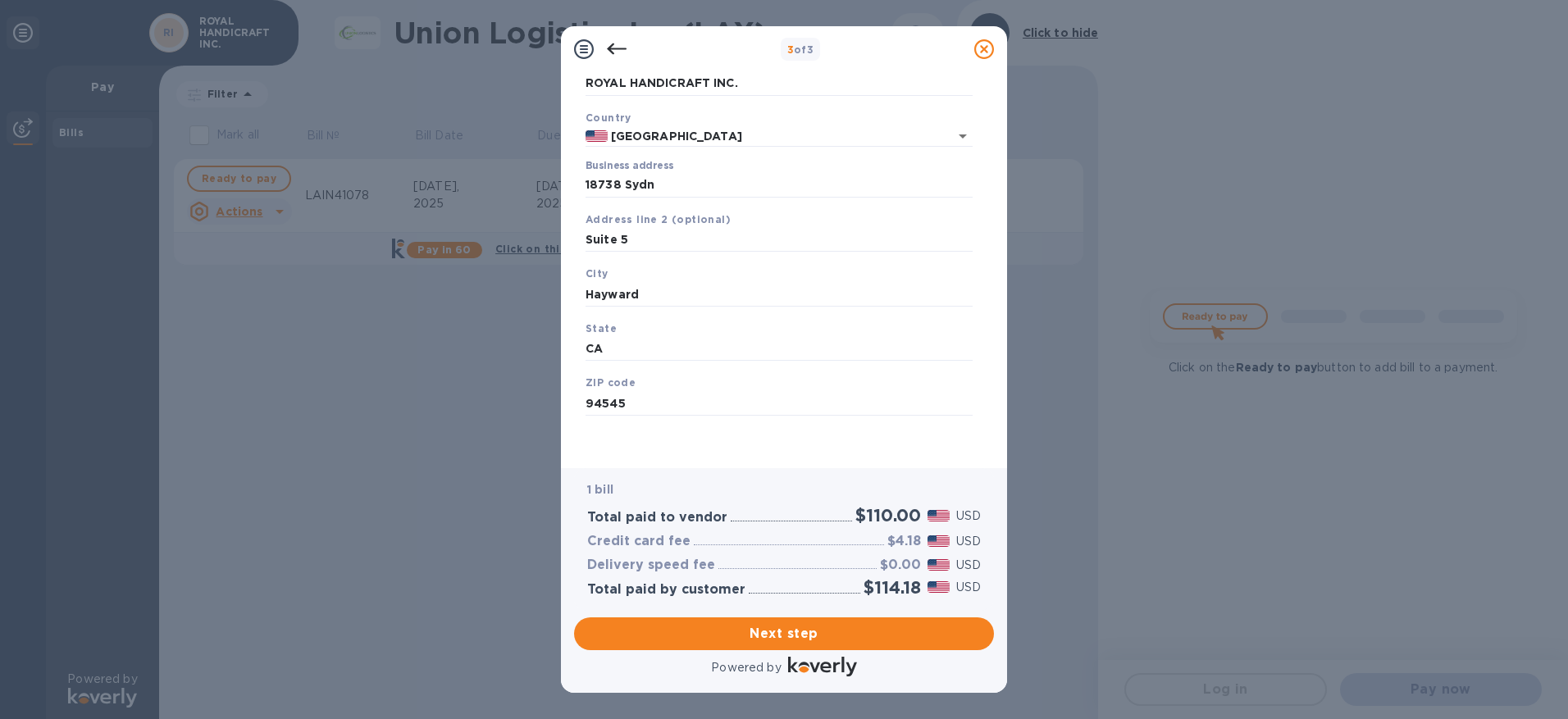
type input "[GEOGRAPHIC_DATA]"
type input "[PERSON_NAME][GEOGRAPHIC_DATA]"
type input "94546"
drag, startPoint x: 604, startPoint y: 235, endPoint x: 430, endPoint y: 223, distance: 174.4
click at [430, 223] on div "3 of 3 Business Information Legal business name Please provide the legal name t…" at bounding box center [784, 359] width 1568 height 719
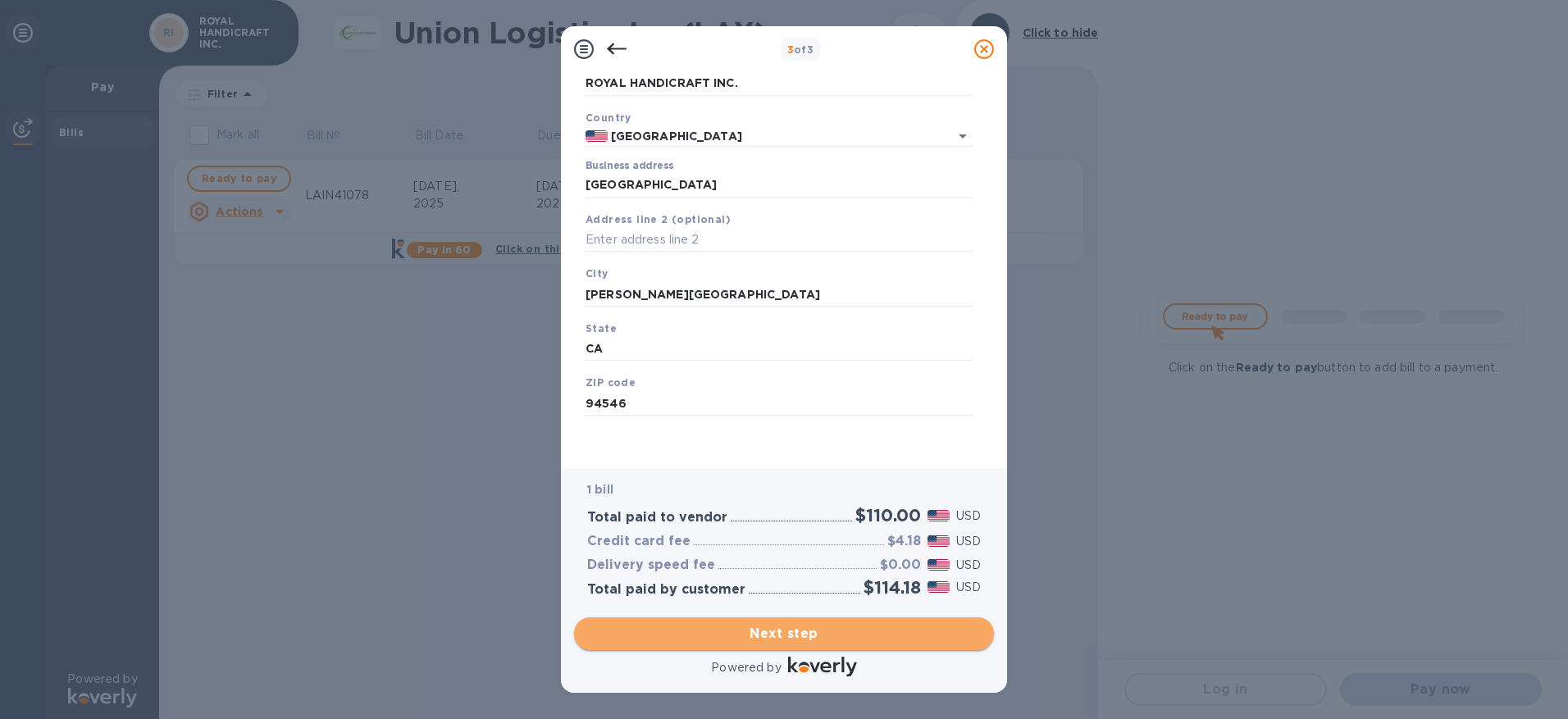
click at [814, 639] on span "Next step" at bounding box center [784, 634] width 393 height 20
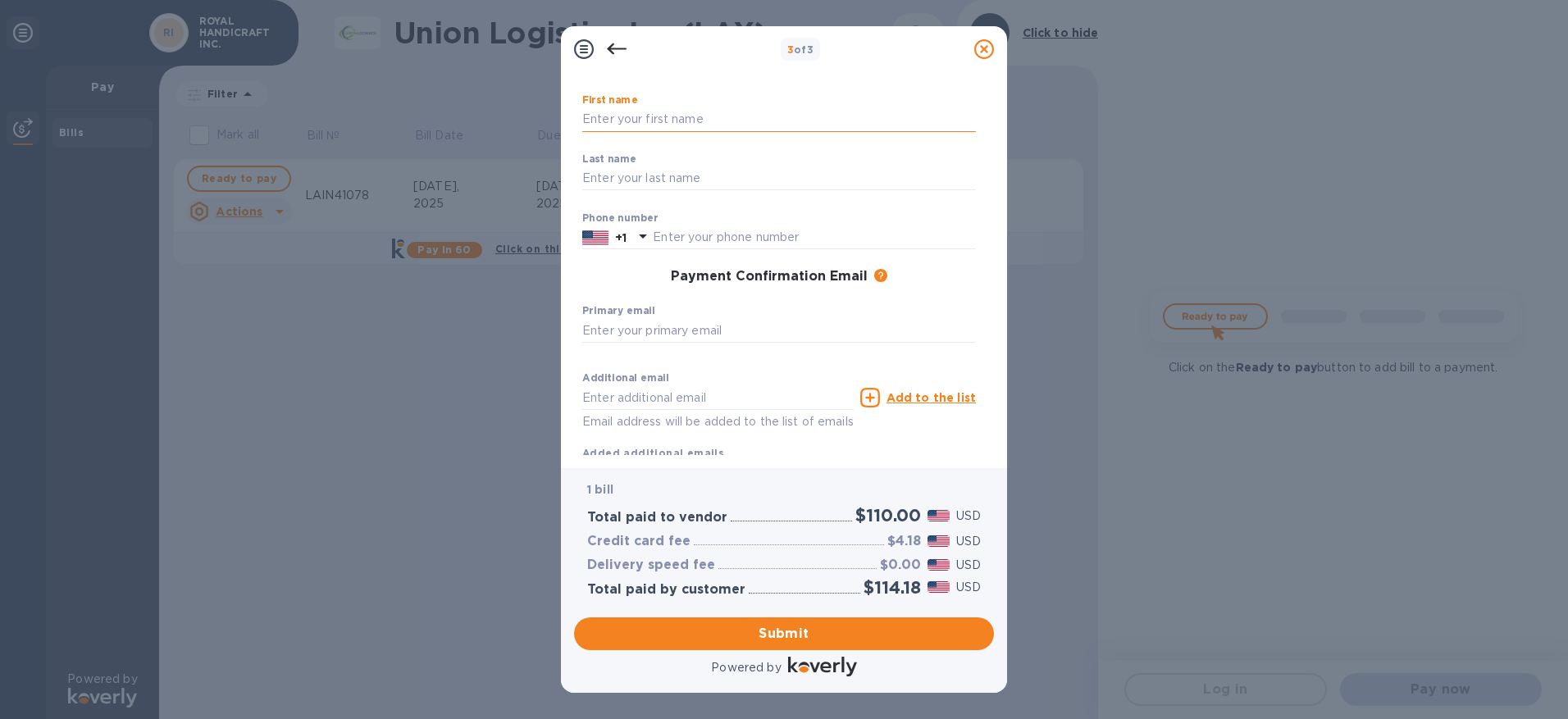
click at [698, 113] on input "text" at bounding box center [778, 119] width 393 height 25
type input "[PERSON_NAME]"
type input "5107862006"
type input "[PERSON_NAME][EMAIL_ADDRESS][DOMAIN_NAME]"
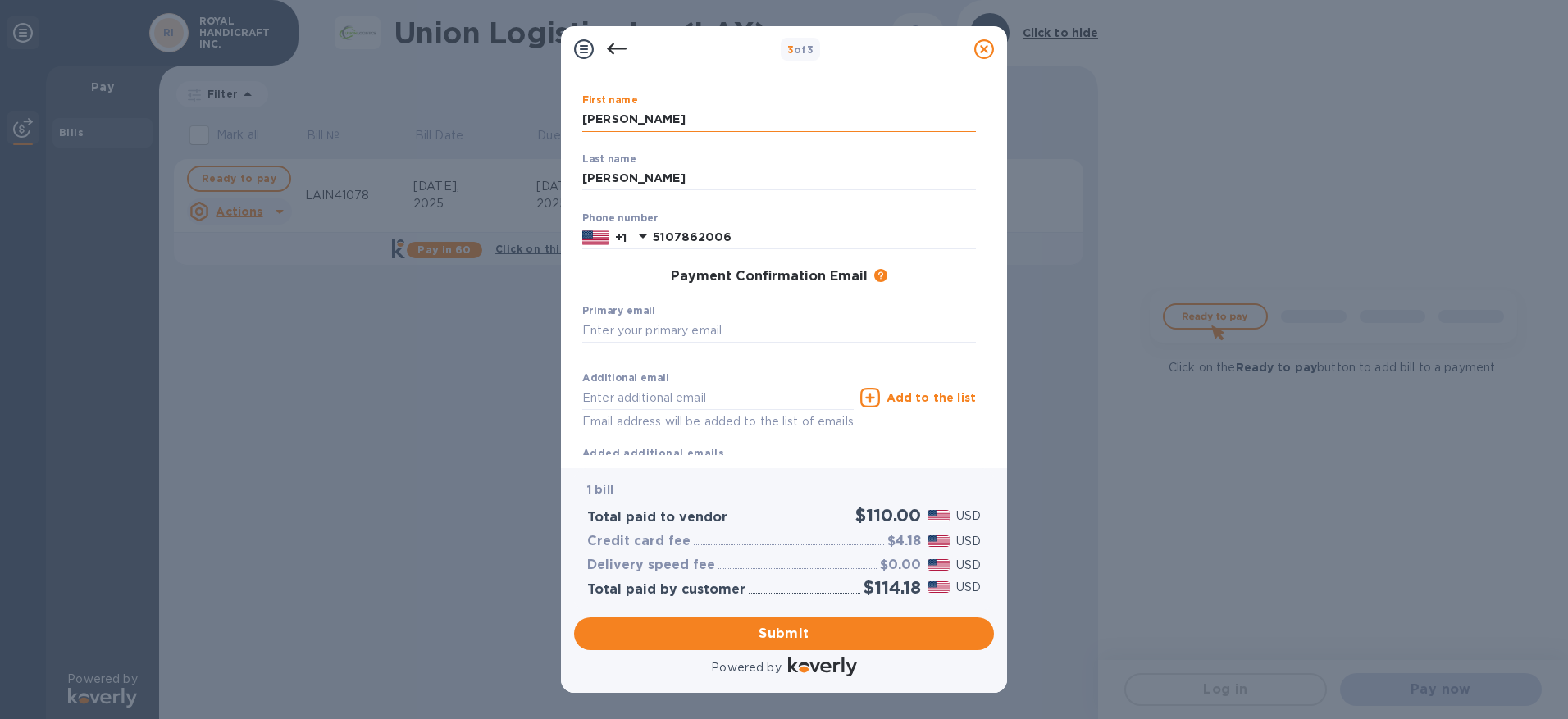
type input "[PERSON_NAME][EMAIL_ADDRESS][DOMAIN_NAME]"
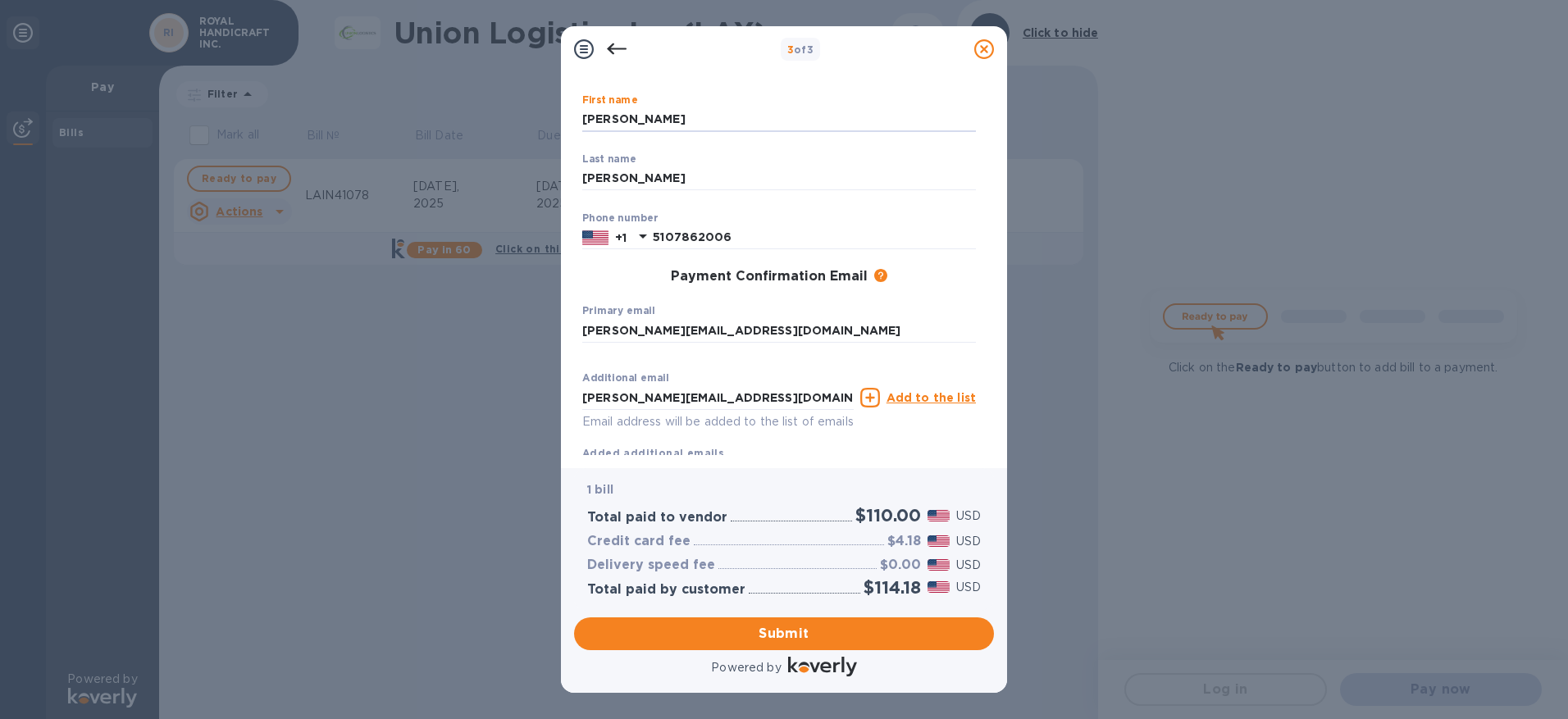
scroll to position [135, 0]
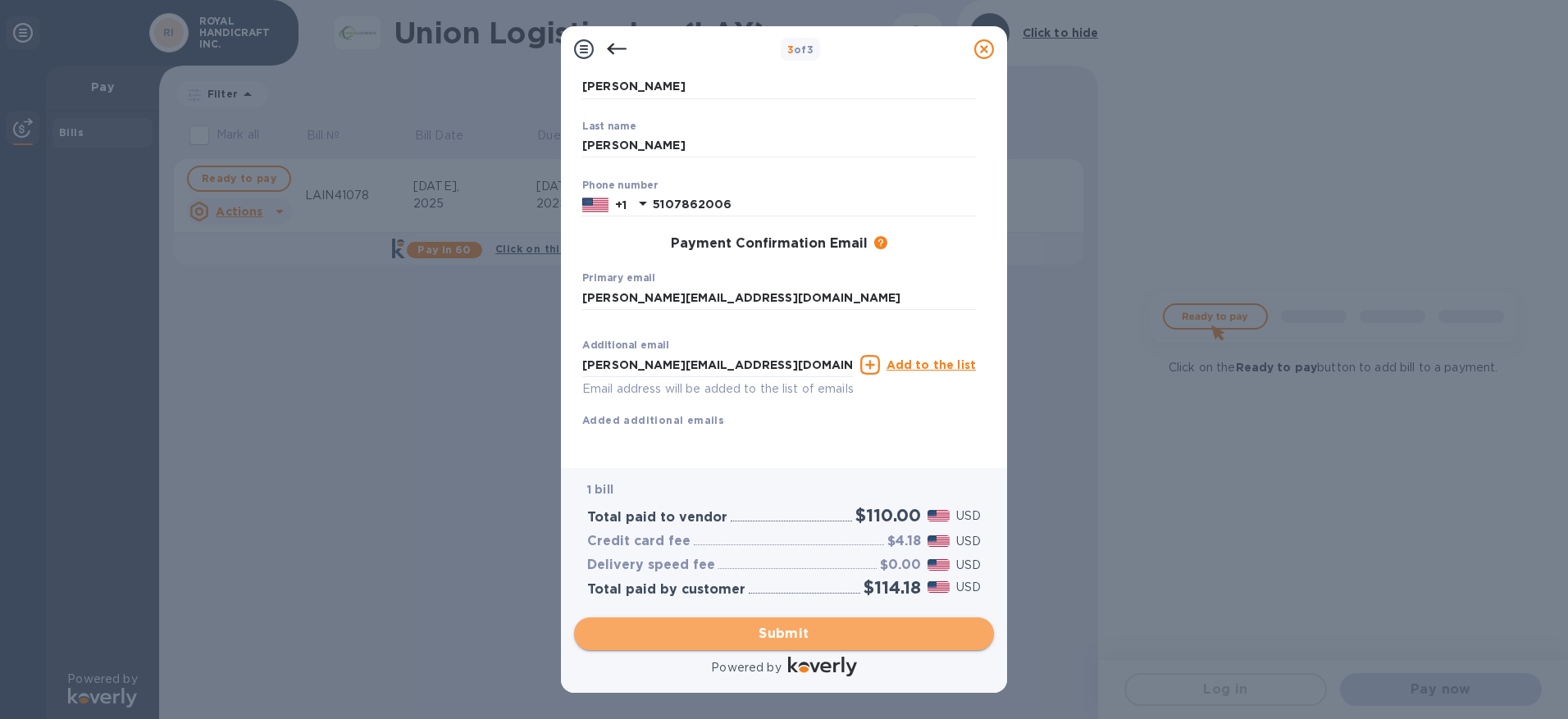
click at [782, 637] on span "Submit" at bounding box center [784, 634] width 393 height 20
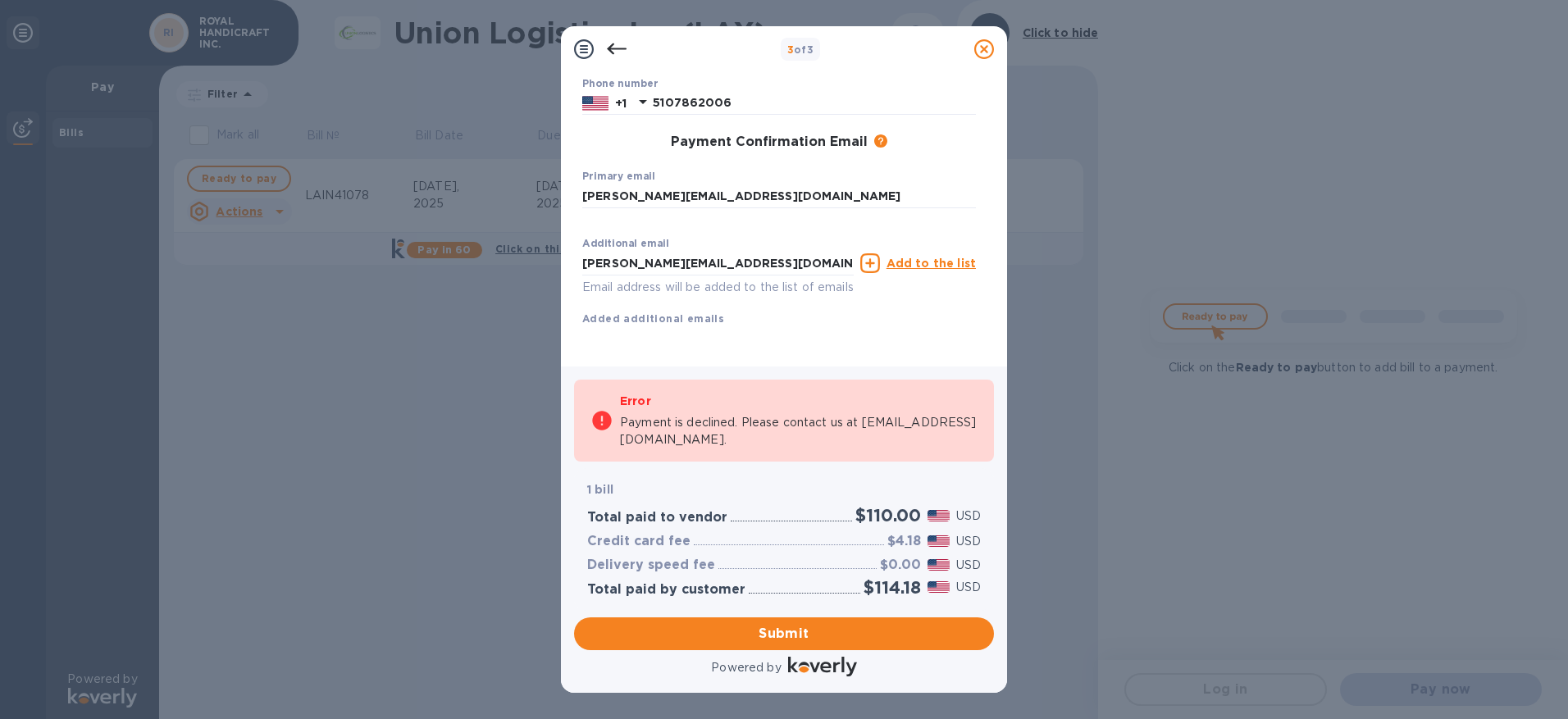
scroll to position [0, 0]
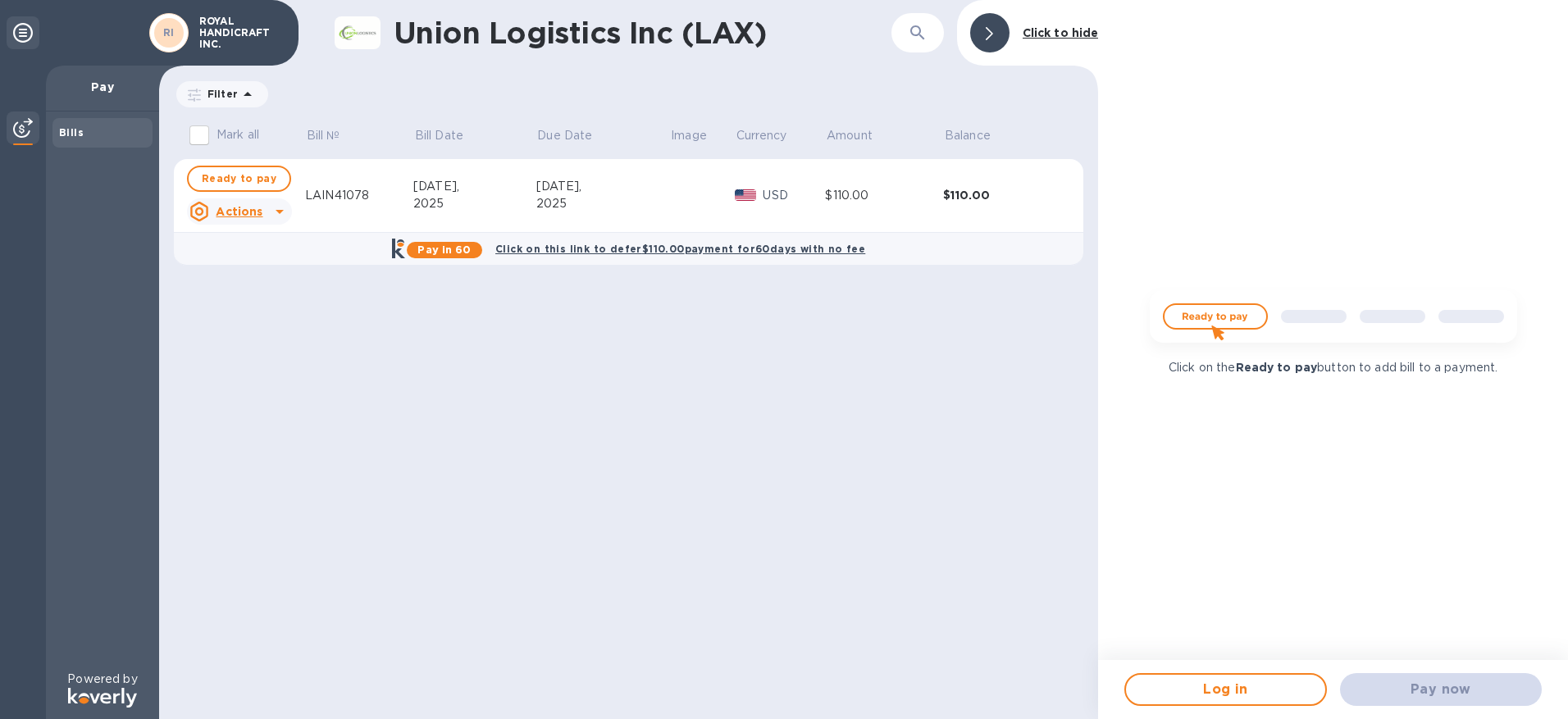
click at [685, 363] on div "Union Logistics Inc (LAX) ​ Click to hide Filter Amount Mark all Bill № Bill Da…" at bounding box center [628, 359] width 939 height 719
click at [247, 184] on span "Ready to pay" at bounding box center [239, 178] width 75 height 20
checkbox input "true"
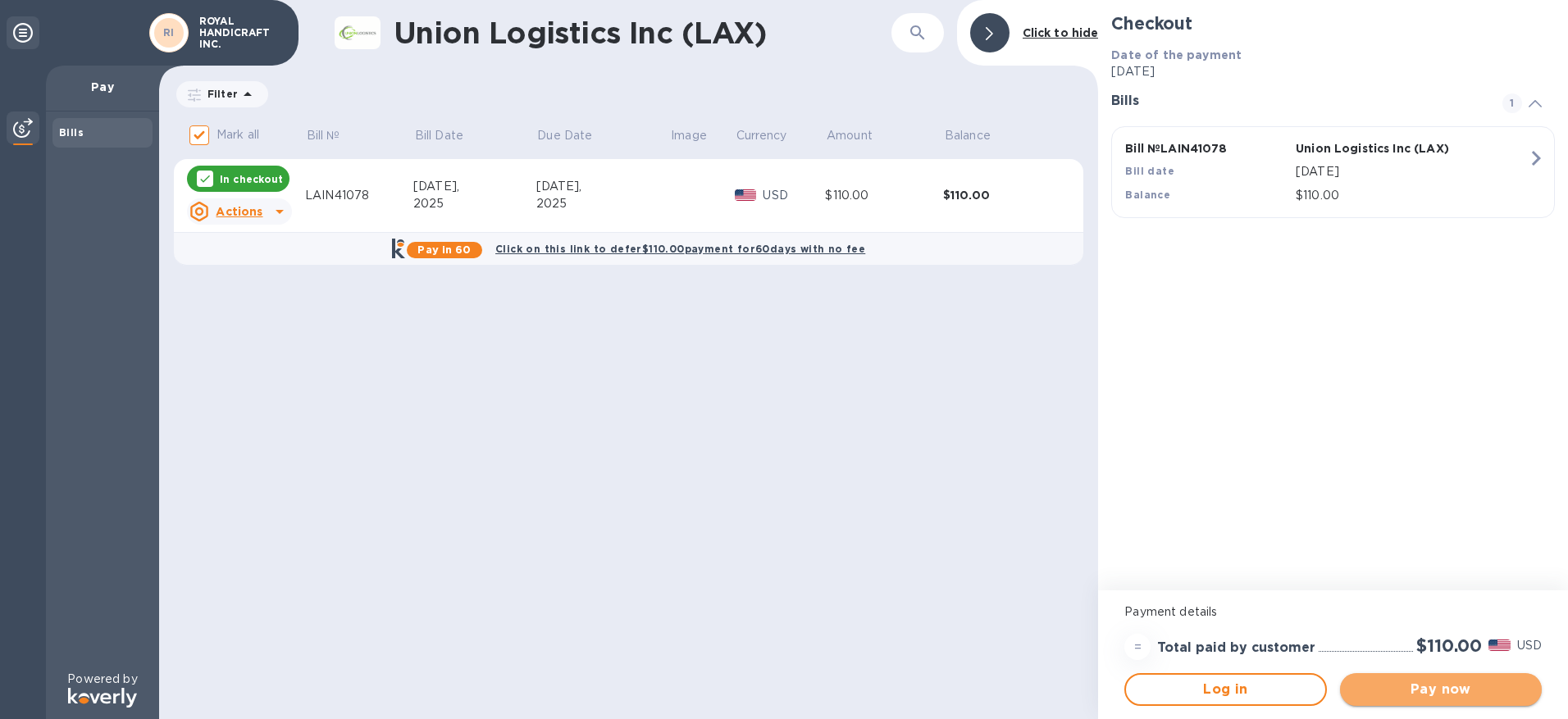
click at [1423, 696] on span "Pay now" at bounding box center [1440, 689] width 175 height 20
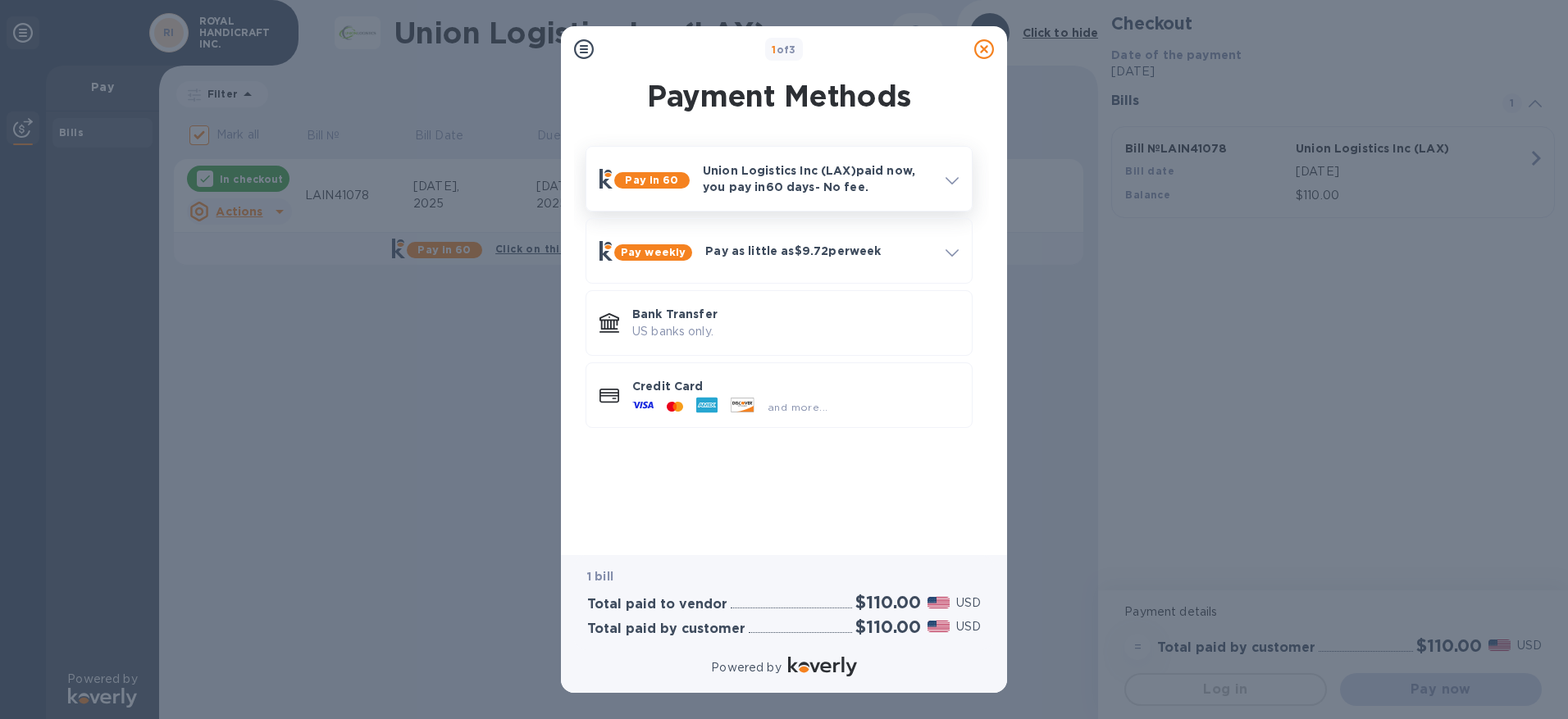
click at [868, 184] on p "Union Logistics Inc (LAX) paid now, you pay [DATE] - No fee." at bounding box center [818, 178] width 229 height 33
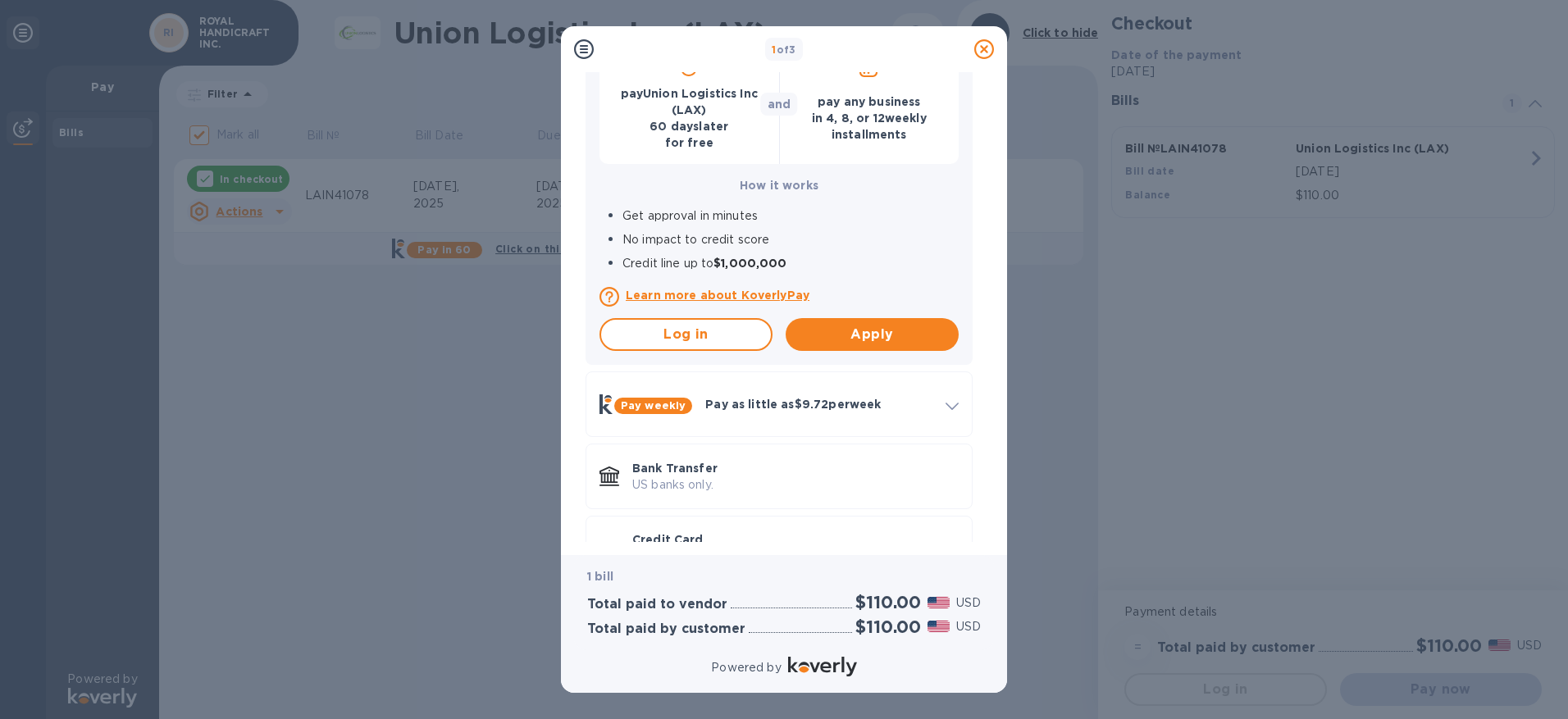
scroll to position [264, 0]
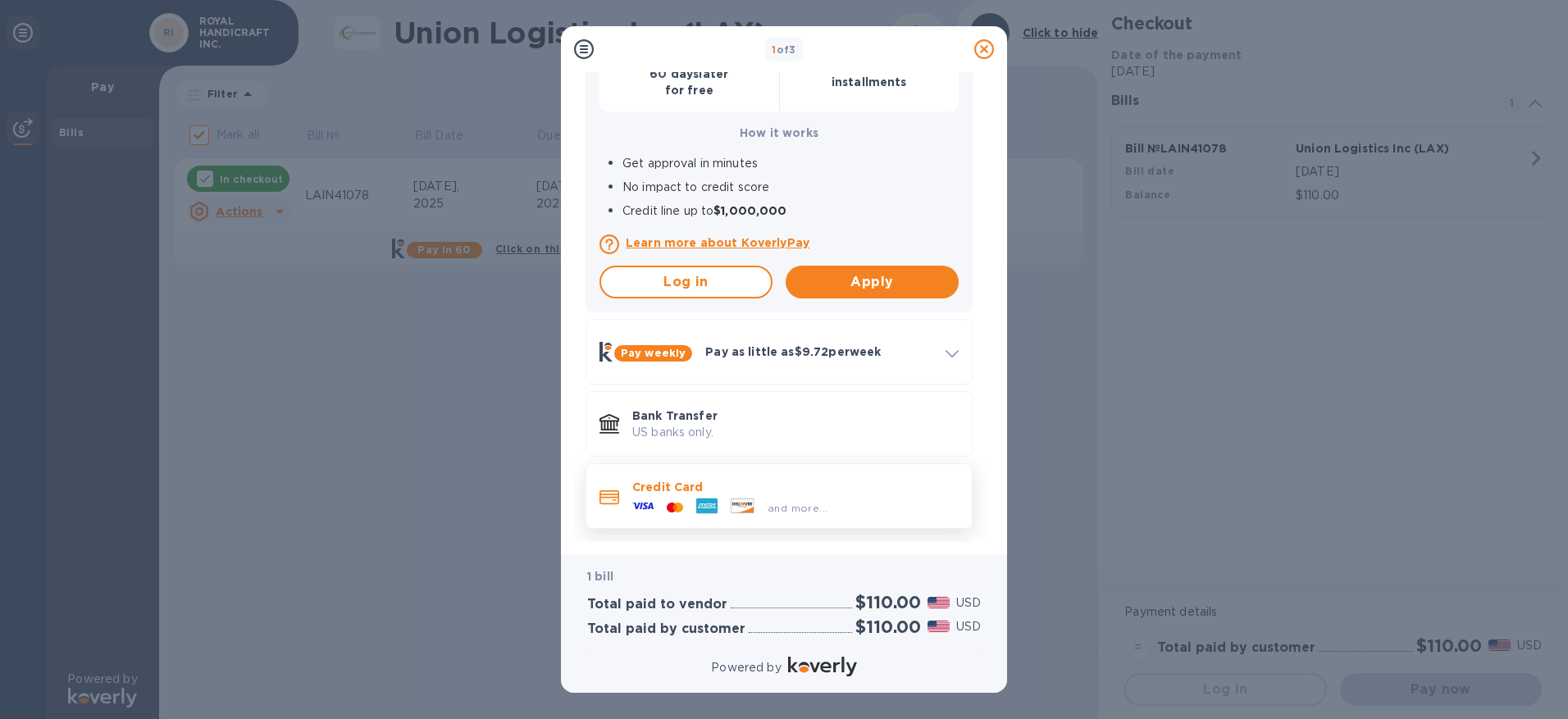
click at [742, 494] on p "Credit Card" at bounding box center [795, 486] width 326 height 16
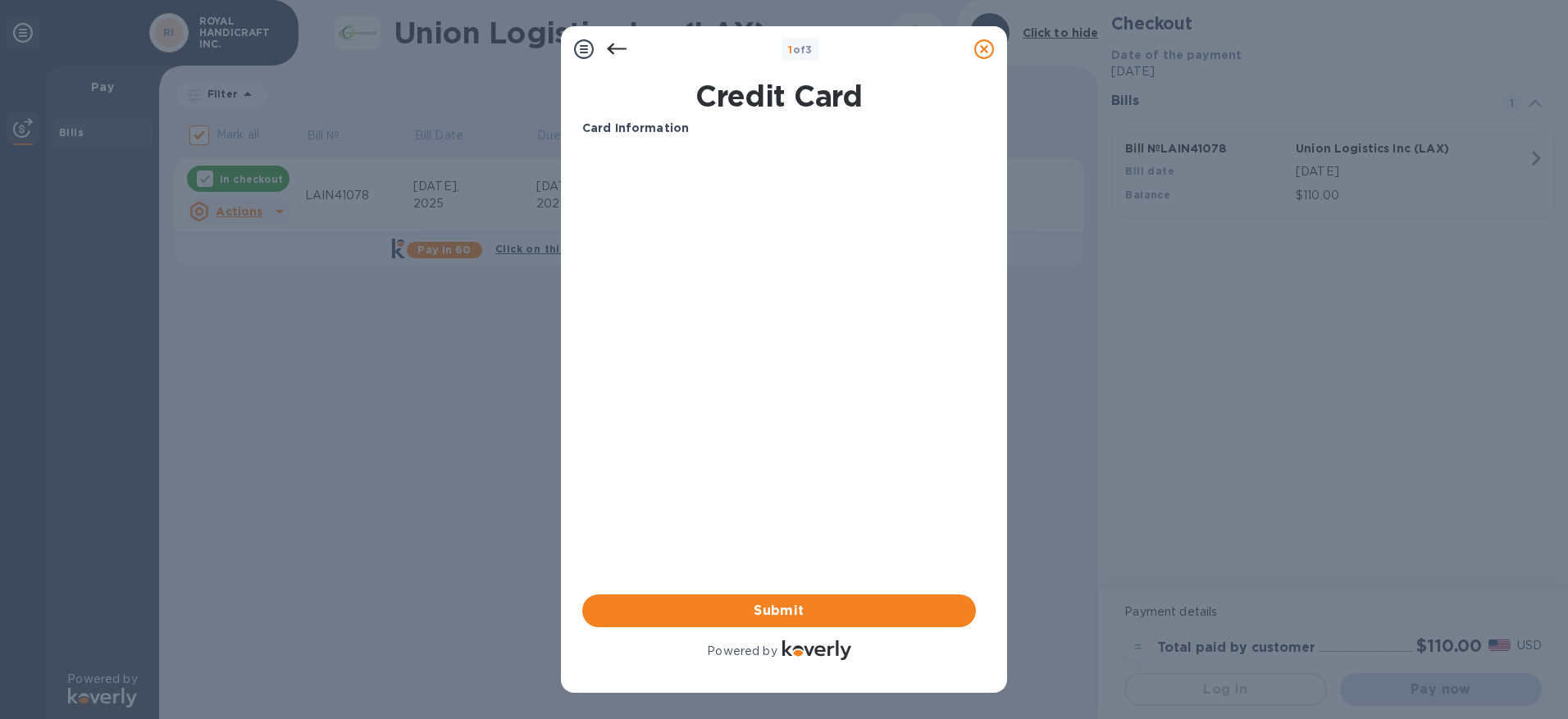
scroll to position [0, 0]
click at [742, 617] on span "Submit" at bounding box center [779, 610] width 368 height 20
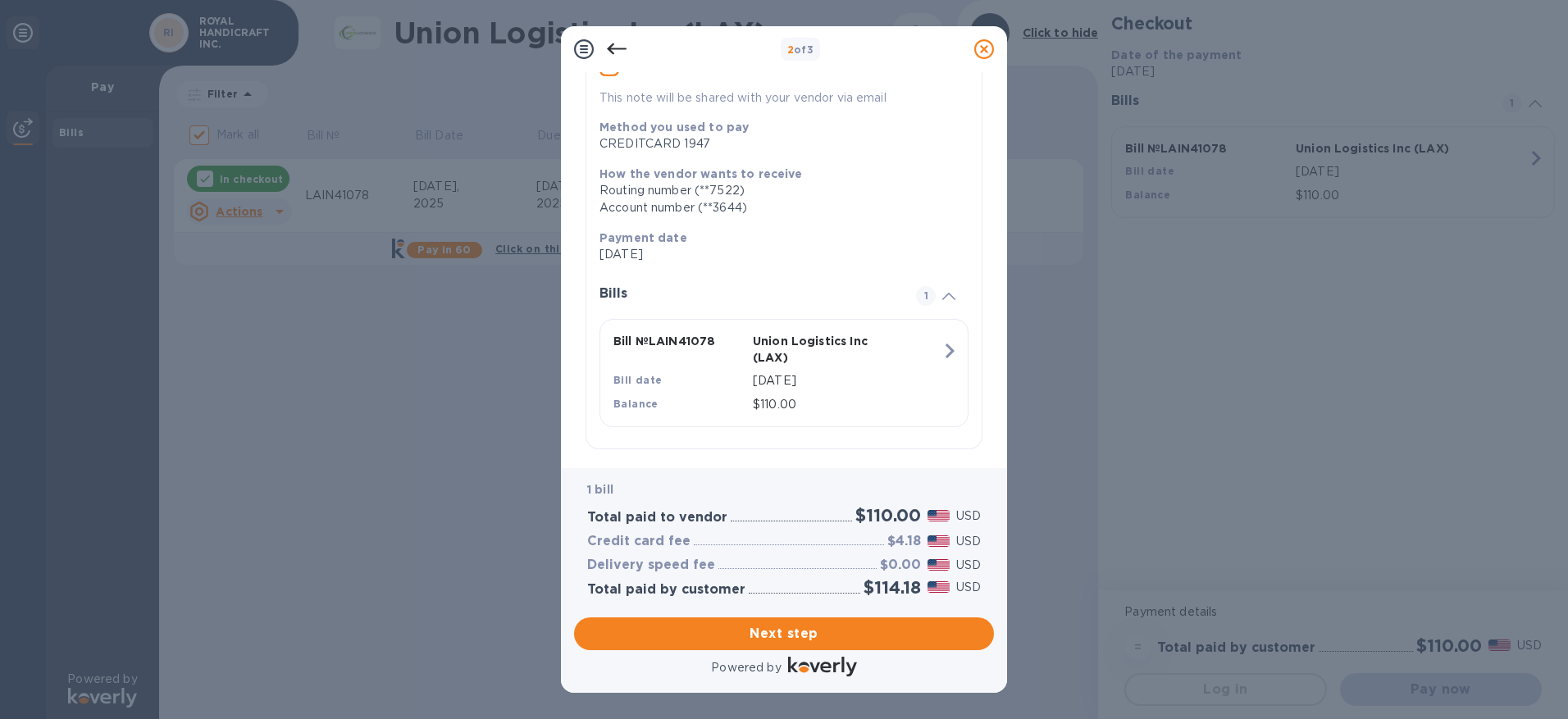
scroll to position [178, 0]
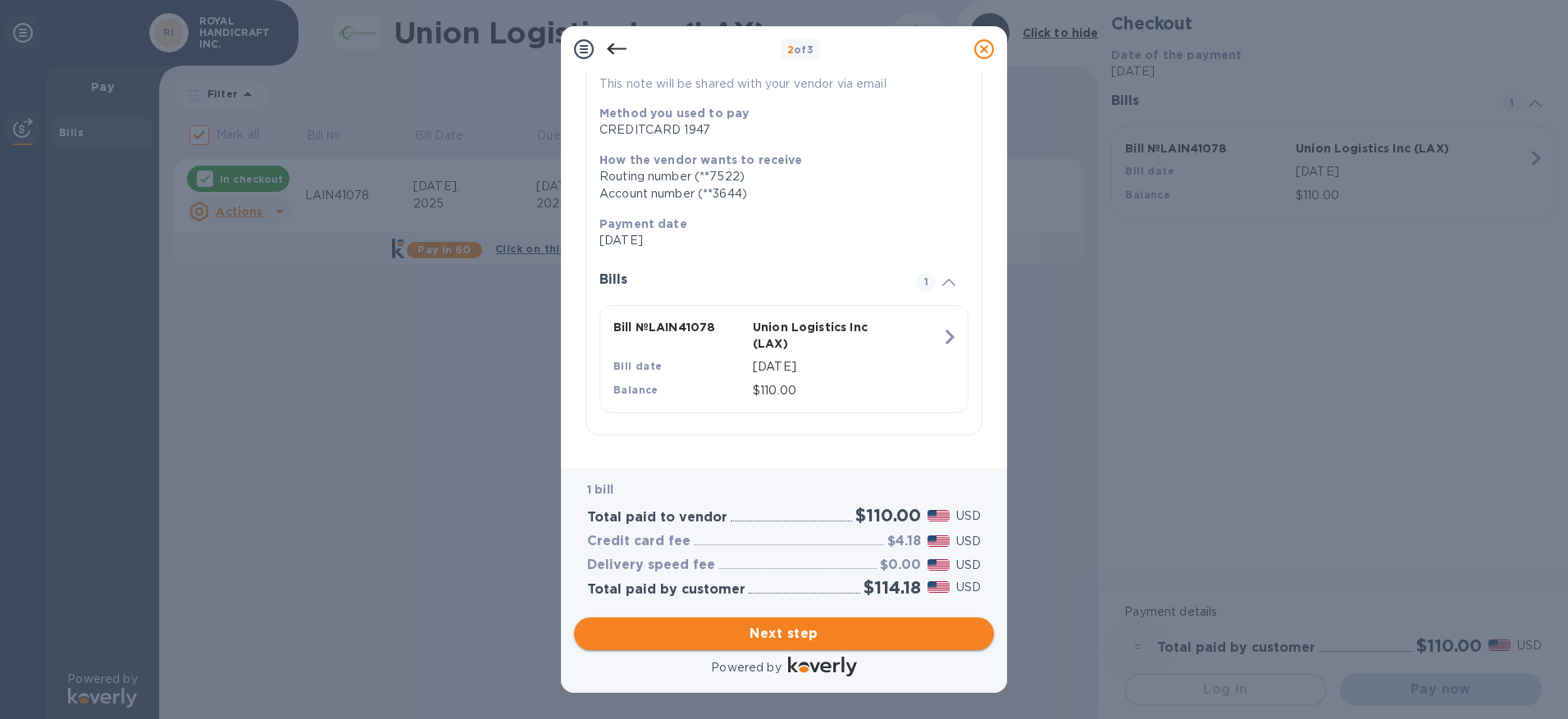
click at [826, 631] on span "Next step" at bounding box center [784, 634] width 393 height 20
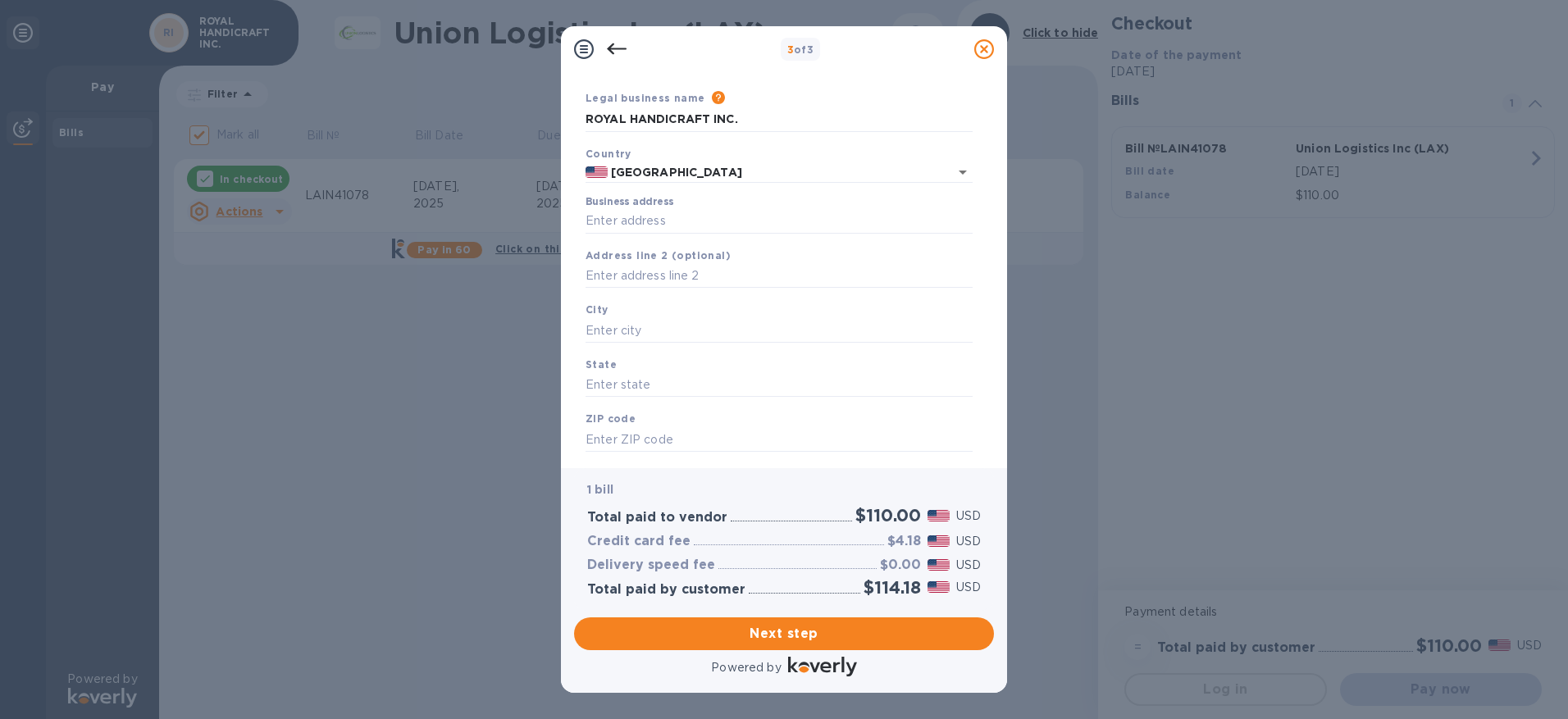
scroll to position [0, 0]
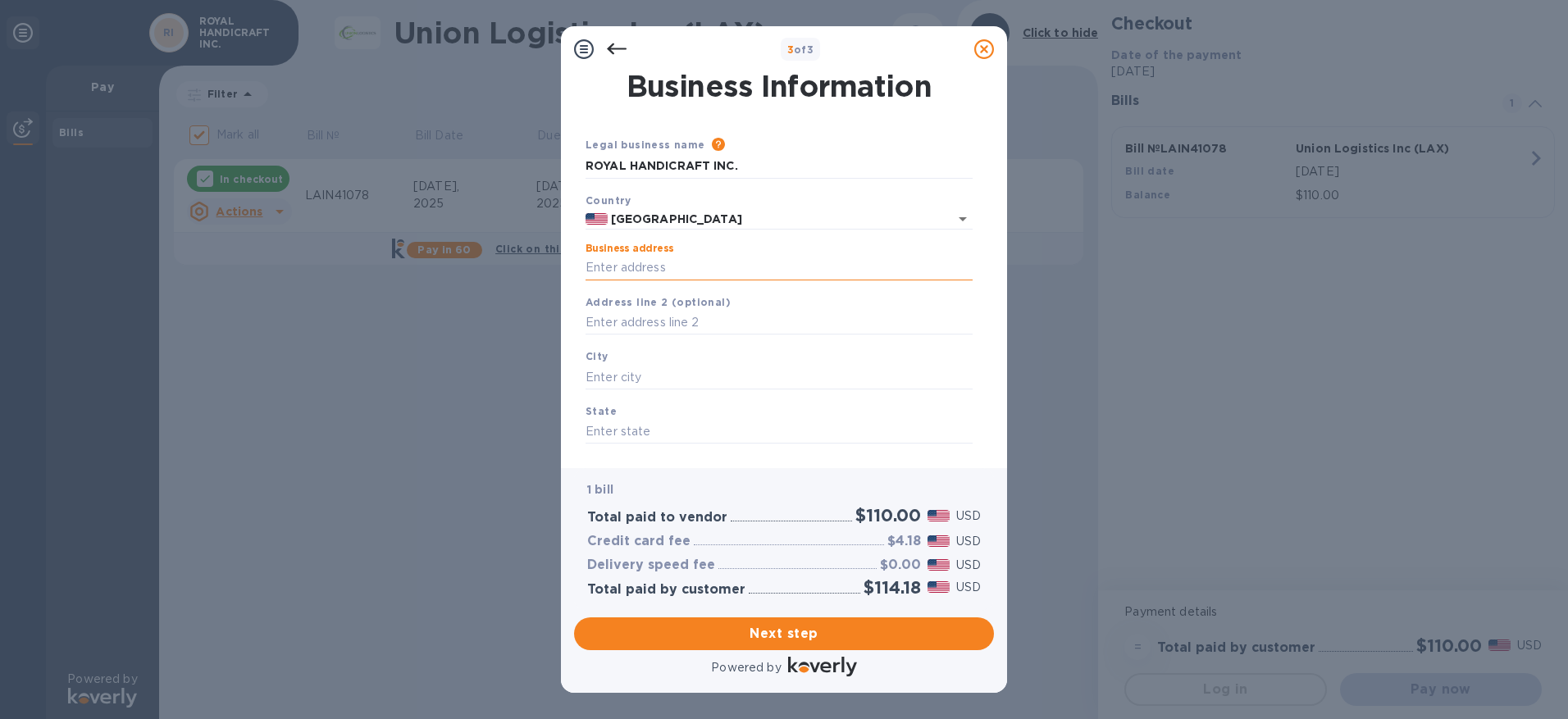
click at [661, 269] on input "Business address" at bounding box center [779, 268] width 387 height 25
type input "[STREET_ADDRESS]"
type input "Arcadia"
type input "CA"
type input "91007"
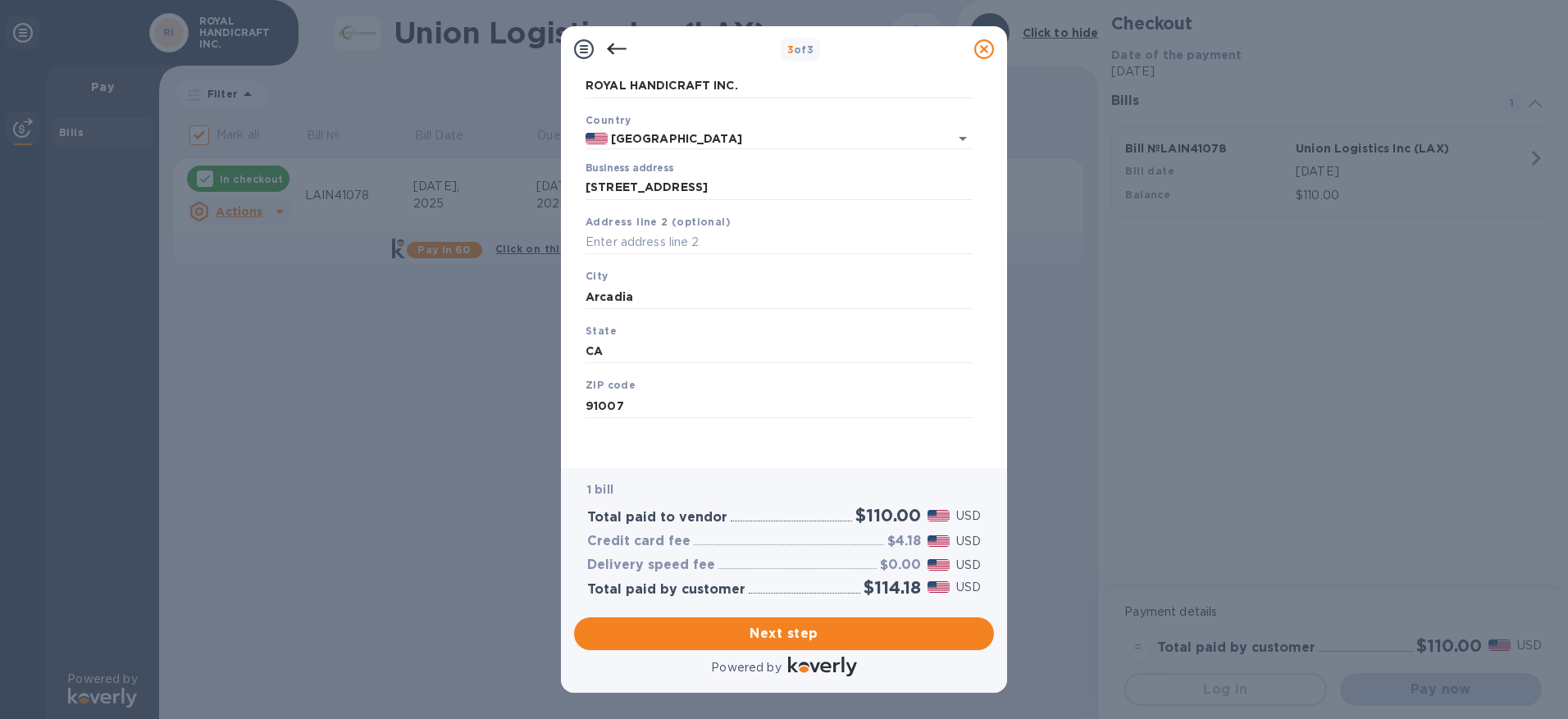
scroll to position [82, 0]
click at [794, 628] on span "Next step" at bounding box center [784, 634] width 393 height 20
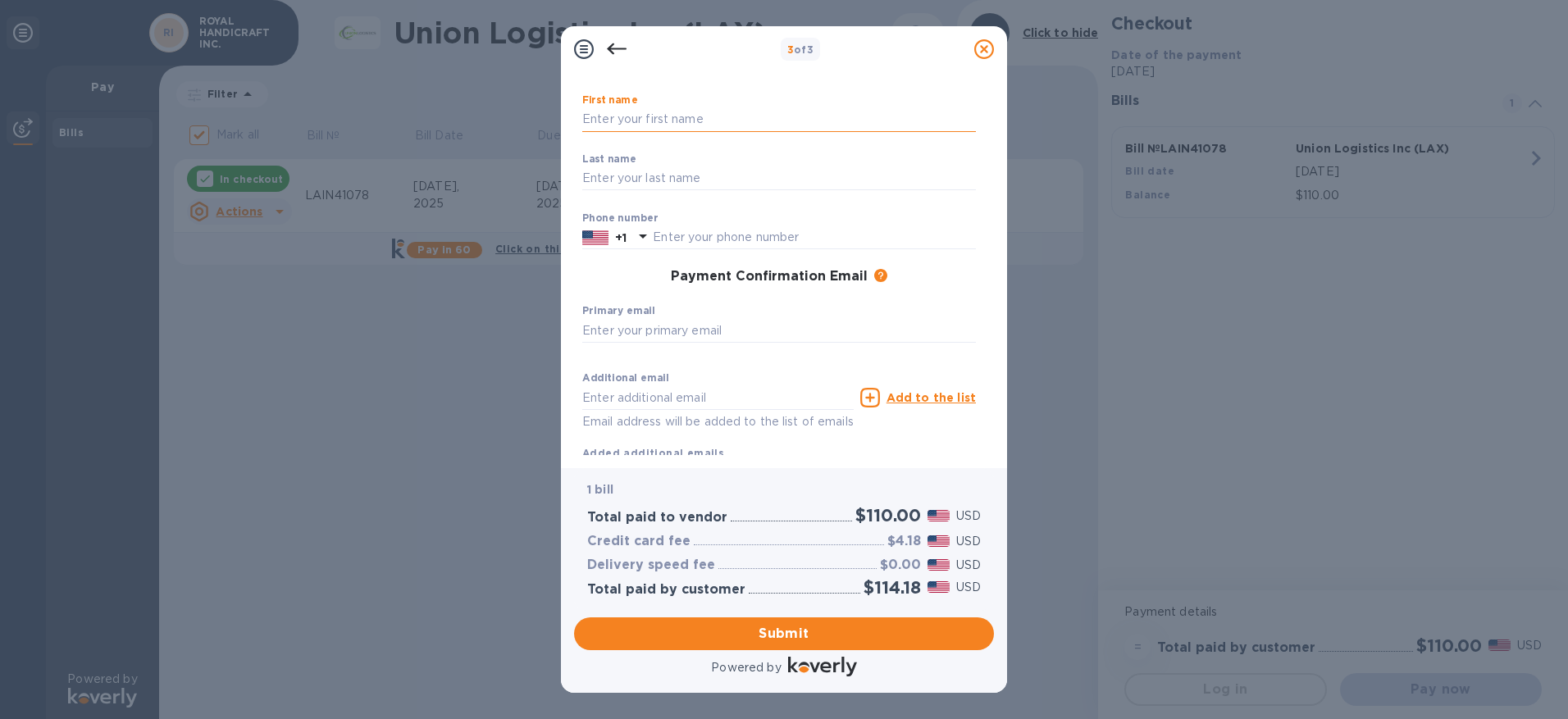
click at [646, 121] on input "text" at bounding box center [778, 119] width 393 height 25
type input "[PERSON_NAME]"
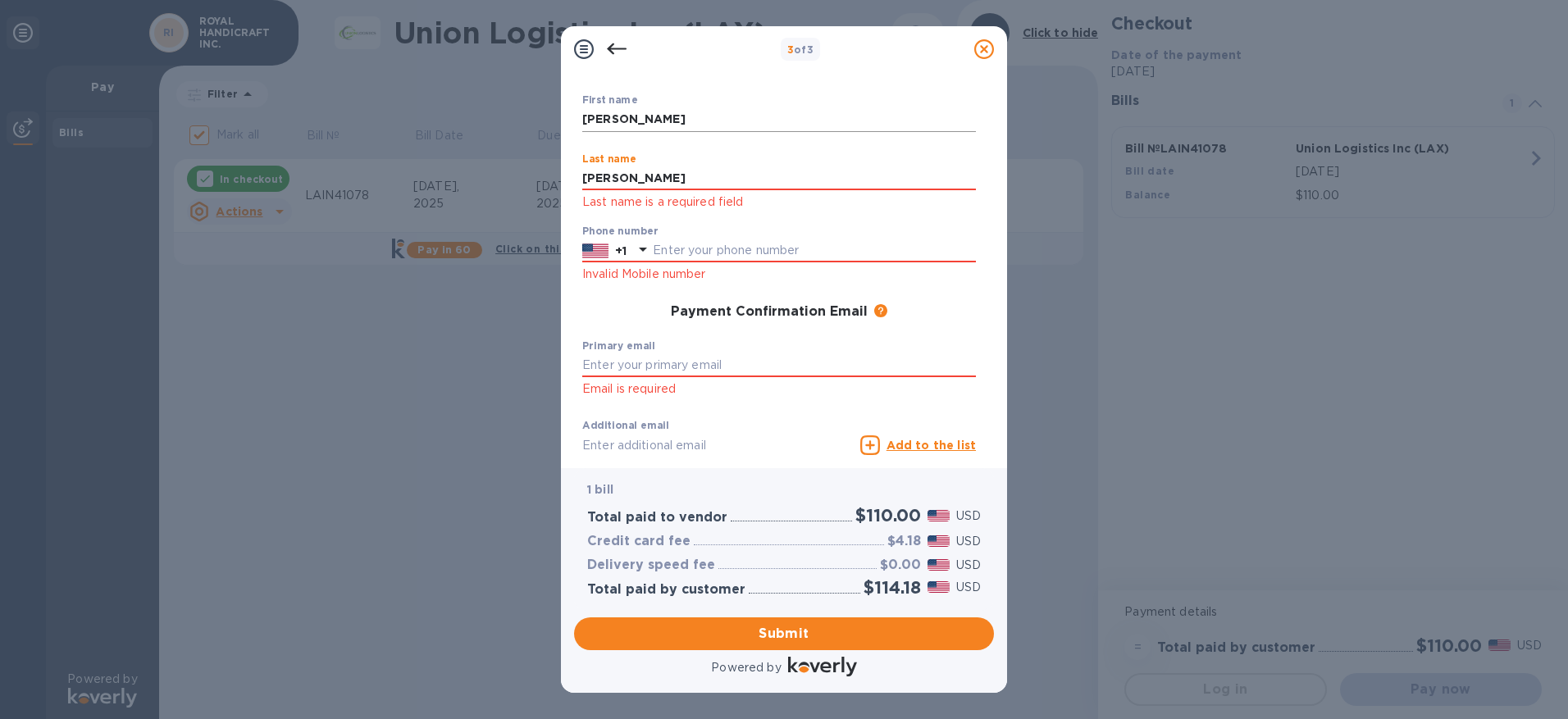
type input "[PERSON_NAME]"
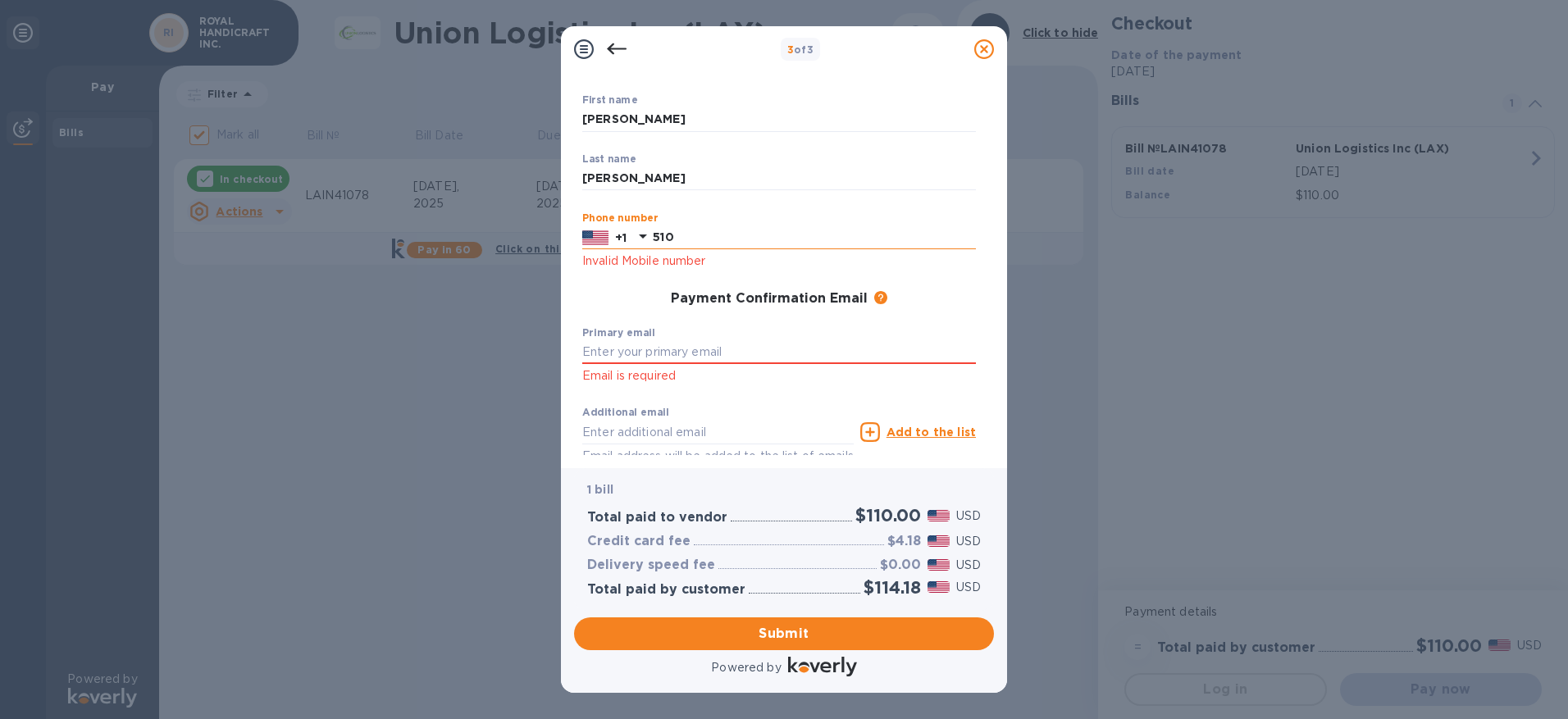
type input "5107862006"
type input "[PERSON_NAME][EMAIL_ADDRESS][DOMAIN_NAME]"
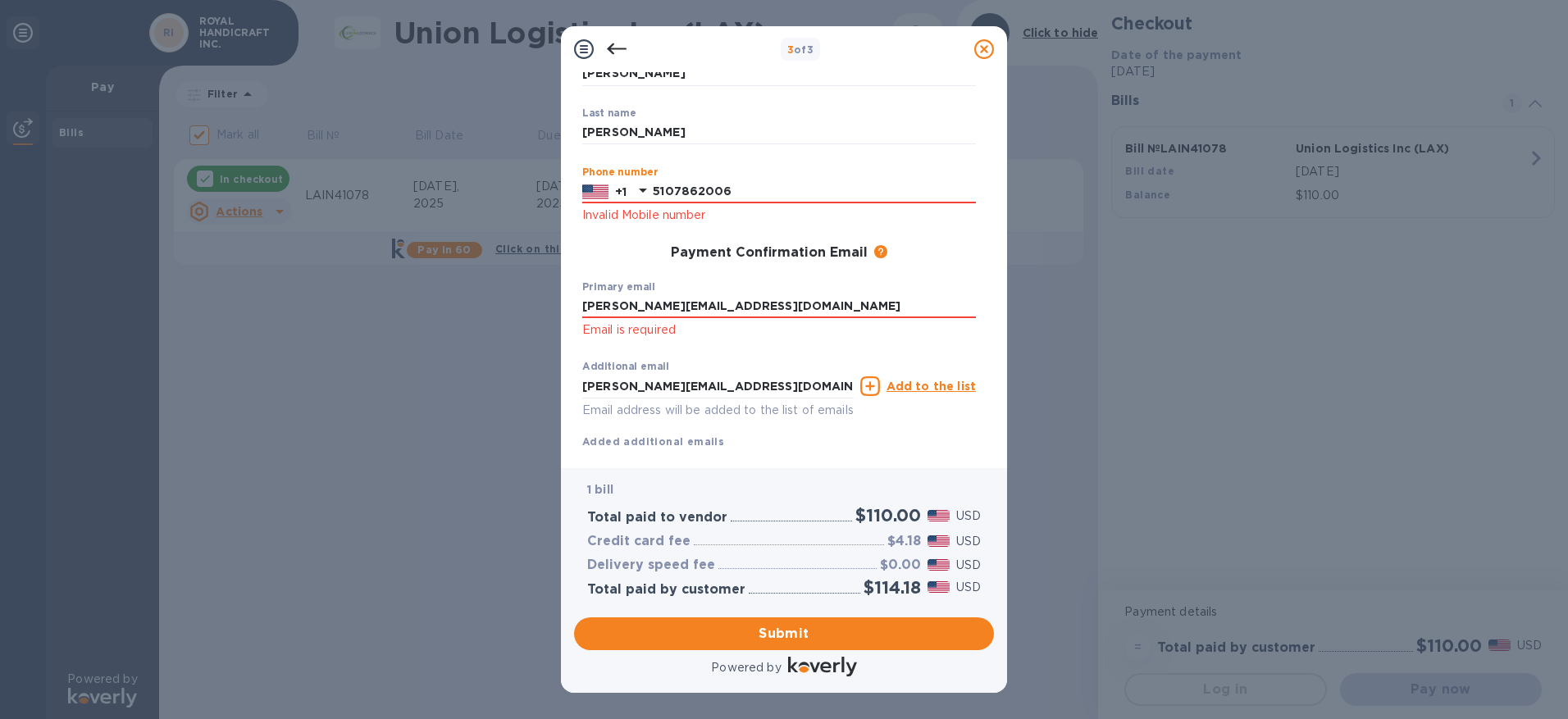
scroll to position [169, 0]
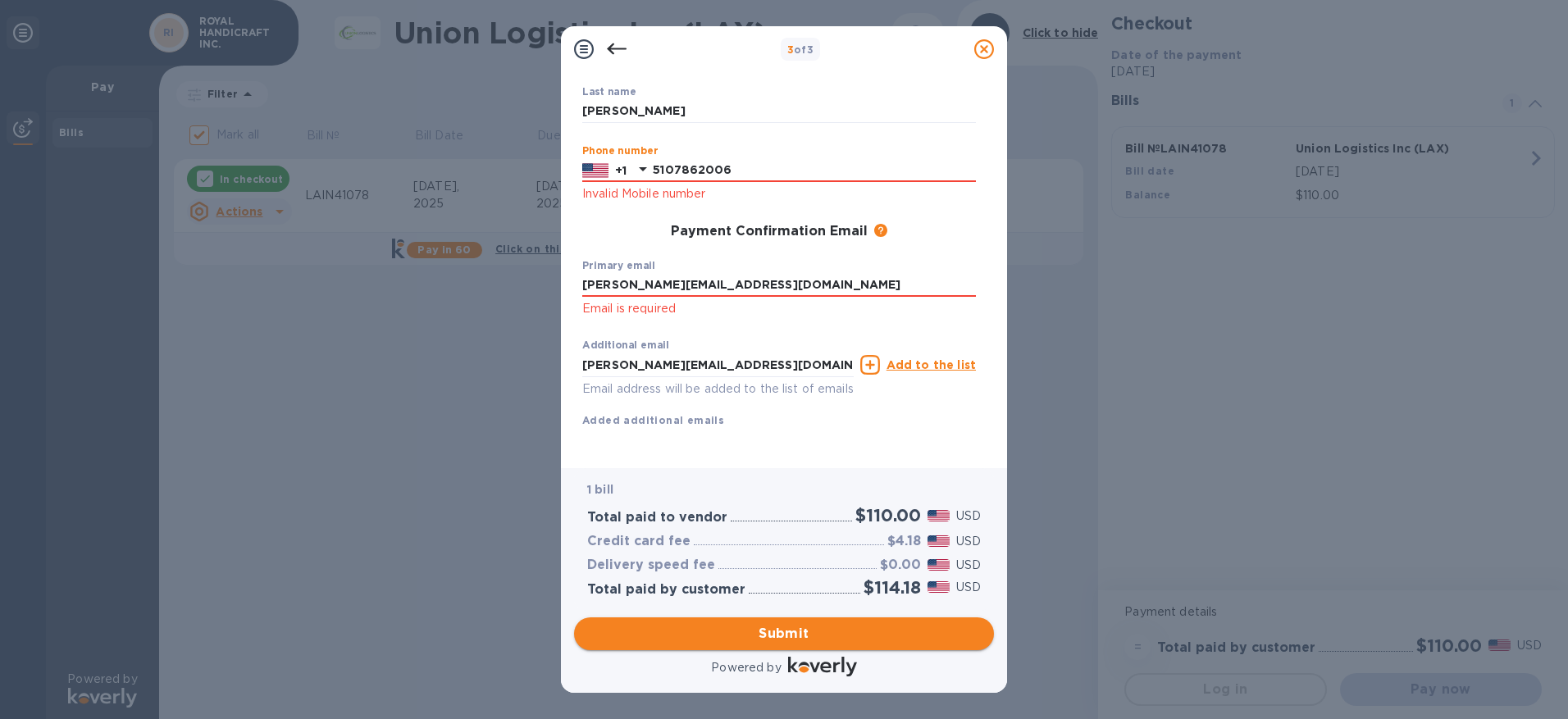
click at [784, 635] on span "Submit" at bounding box center [784, 634] width 393 height 20
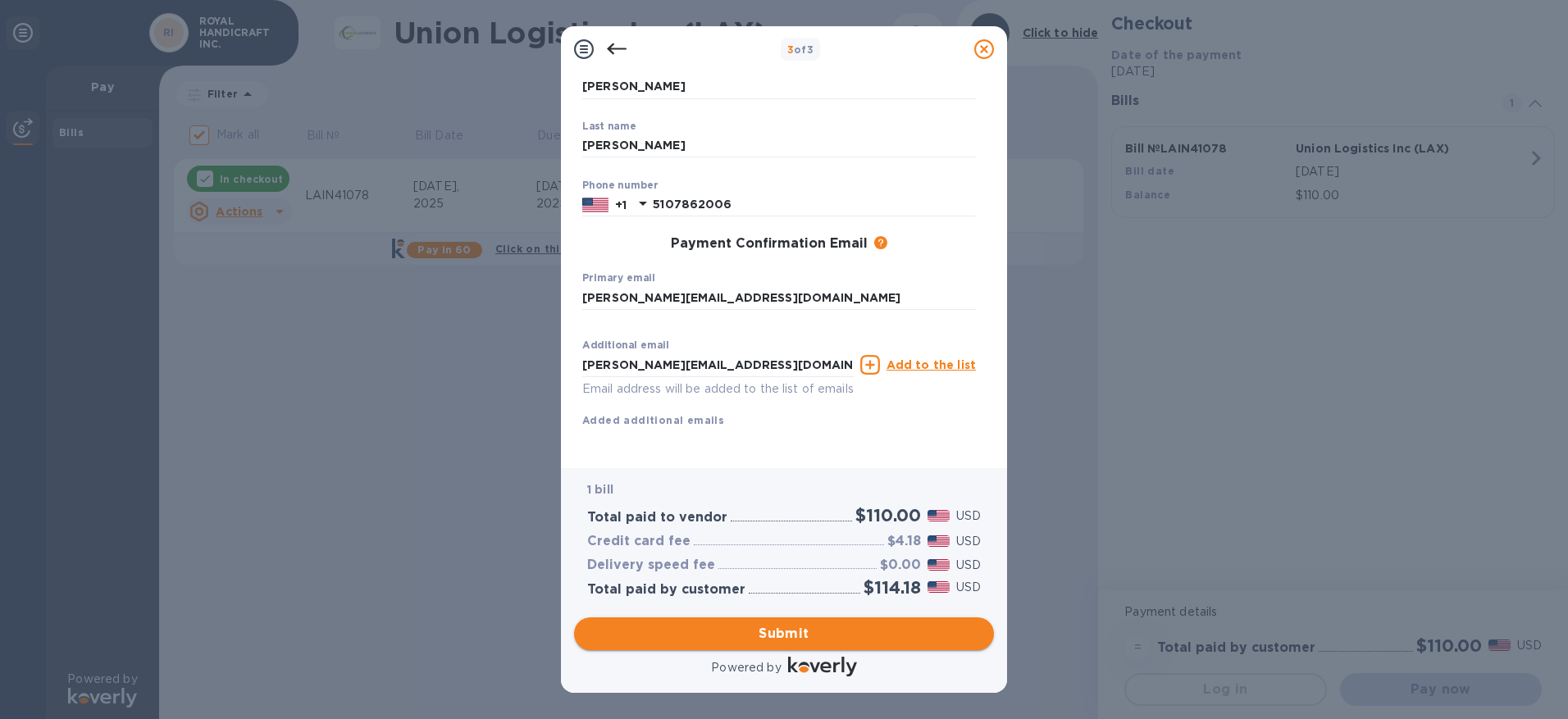
scroll to position [135, 0]
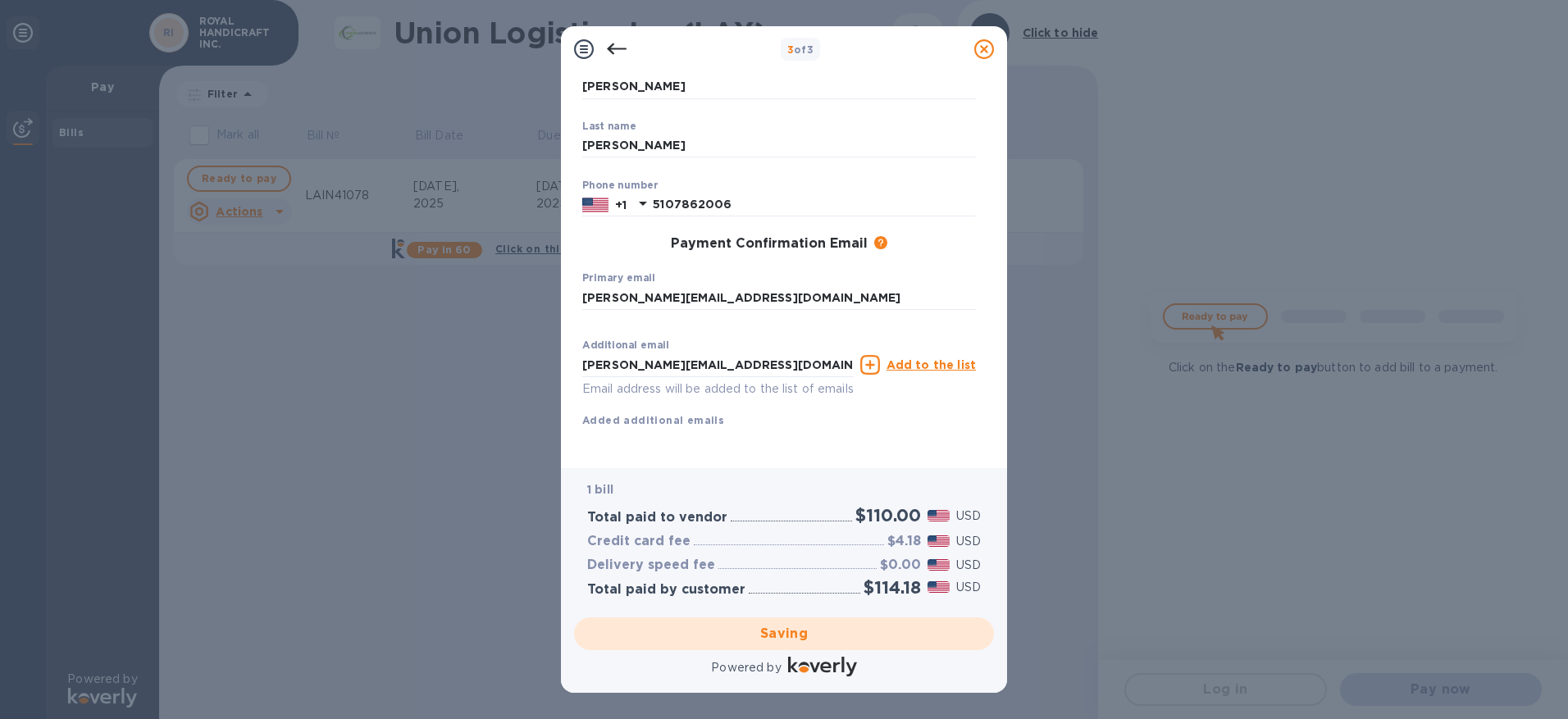
checkbox input "false"
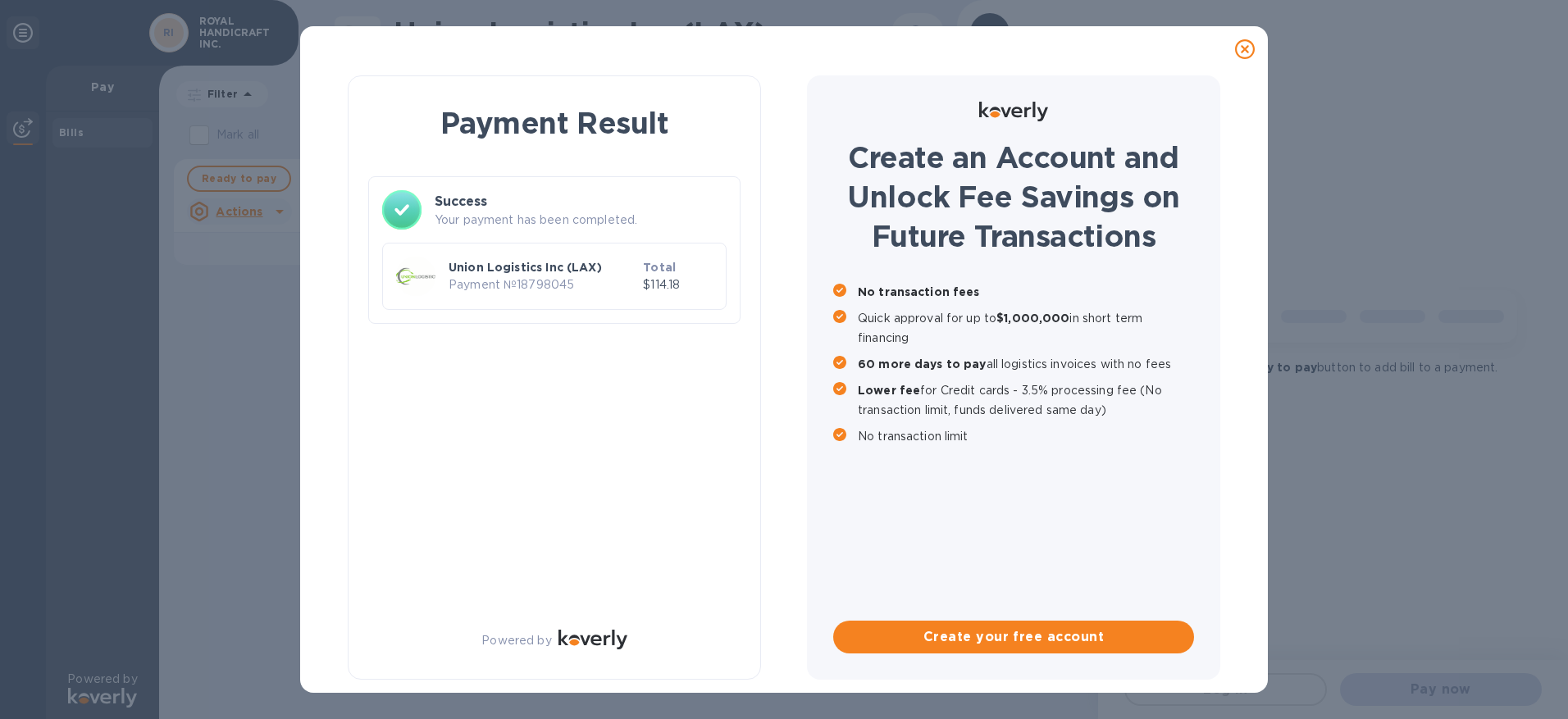
scroll to position [0, 0]
